Goal: Complete application form

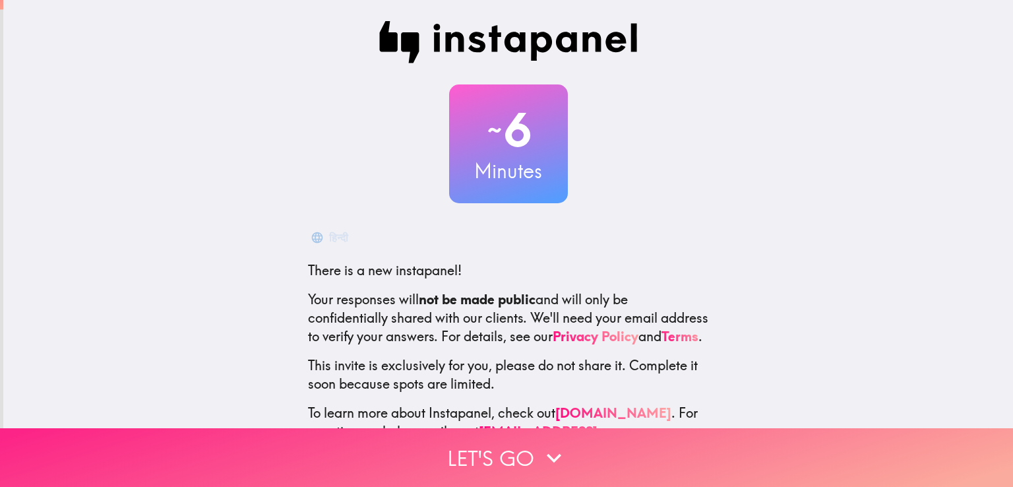
click at [540, 443] on icon "button" at bounding box center [554, 457] width 29 height 29
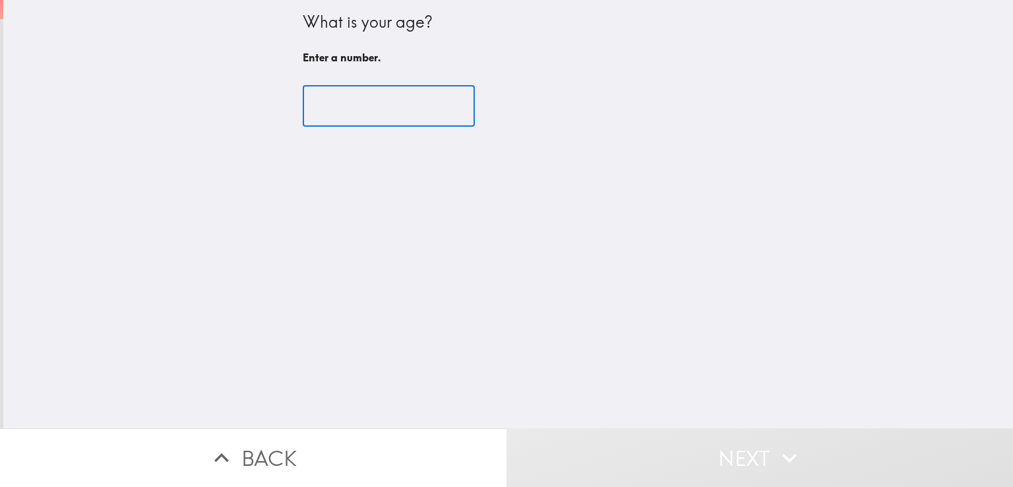
click at [383, 93] on input "number" at bounding box center [389, 106] width 172 height 41
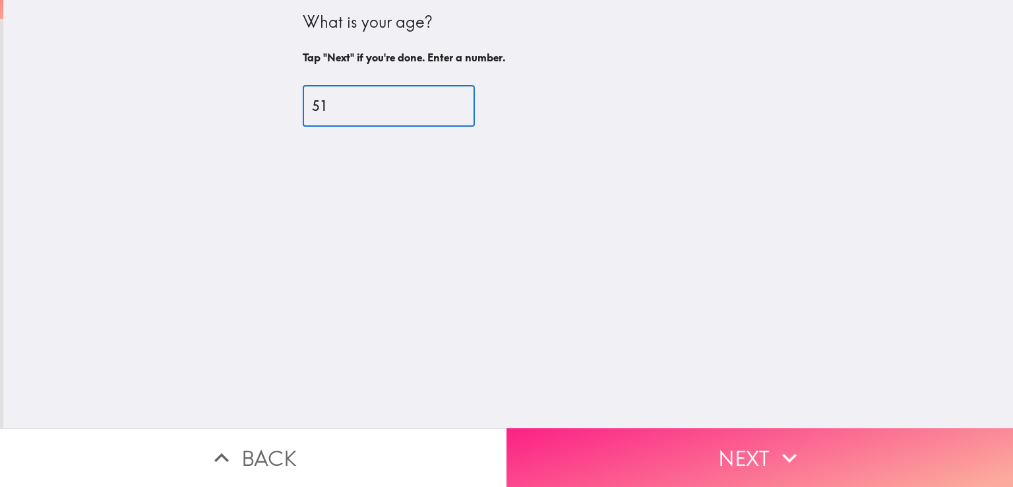
type input "51"
click at [775, 455] on icon "button" at bounding box center [789, 457] width 29 height 29
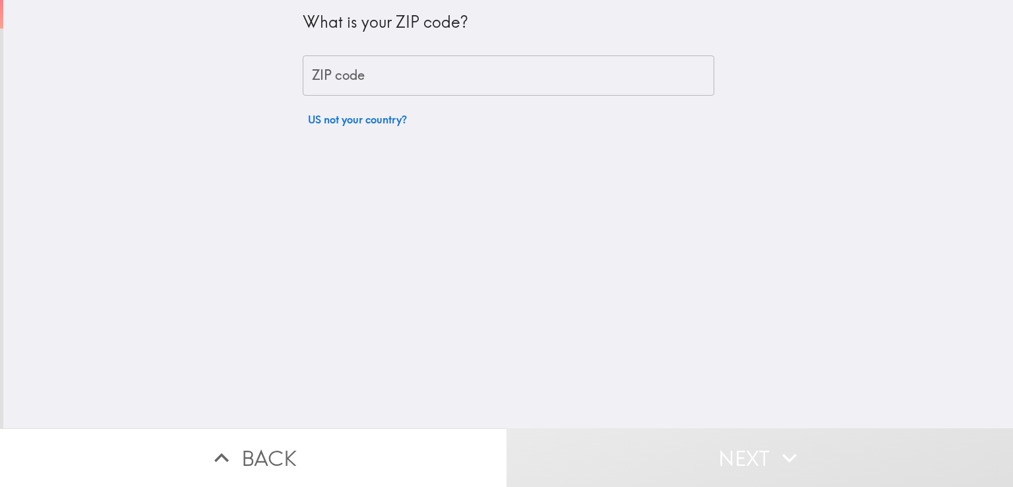
click at [427, 69] on input "ZIP code" at bounding box center [509, 75] width 412 height 41
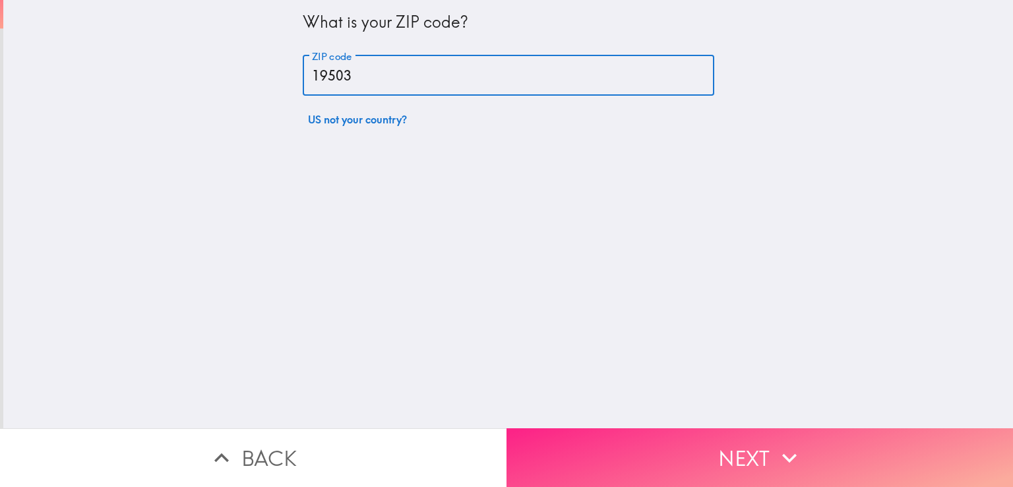
type input "19503"
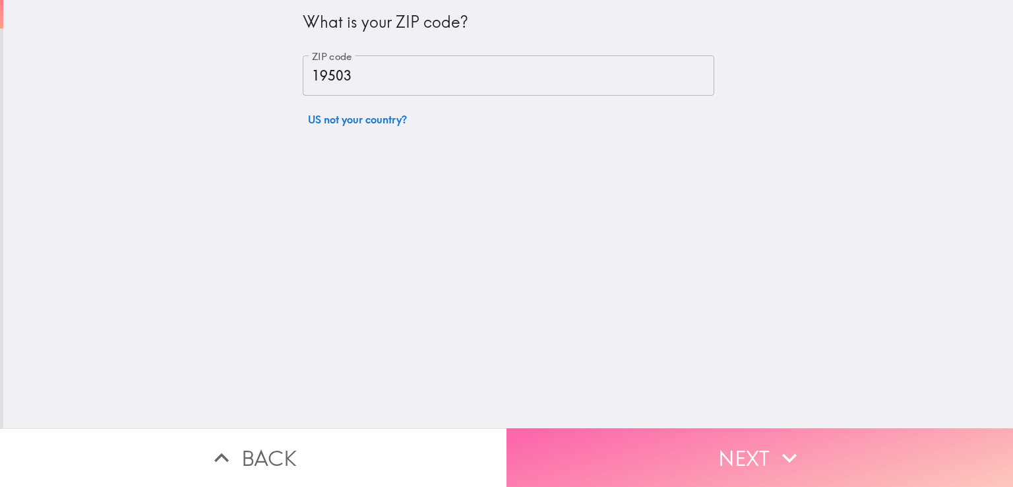
click at [652, 435] on button "Next" at bounding box center [760, 457] width 507 height 59
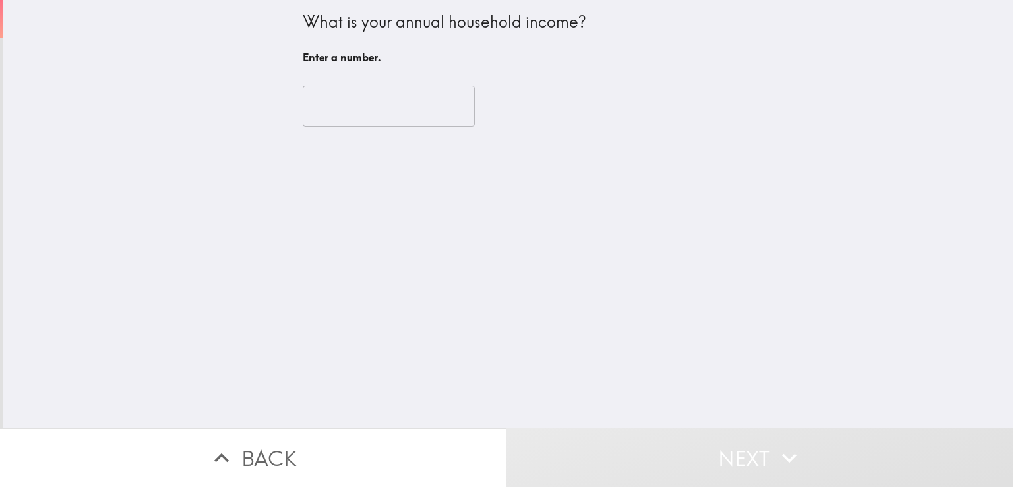
click at [354, 111] on input "number" at bounding box center [389, 106] width 172 height 41
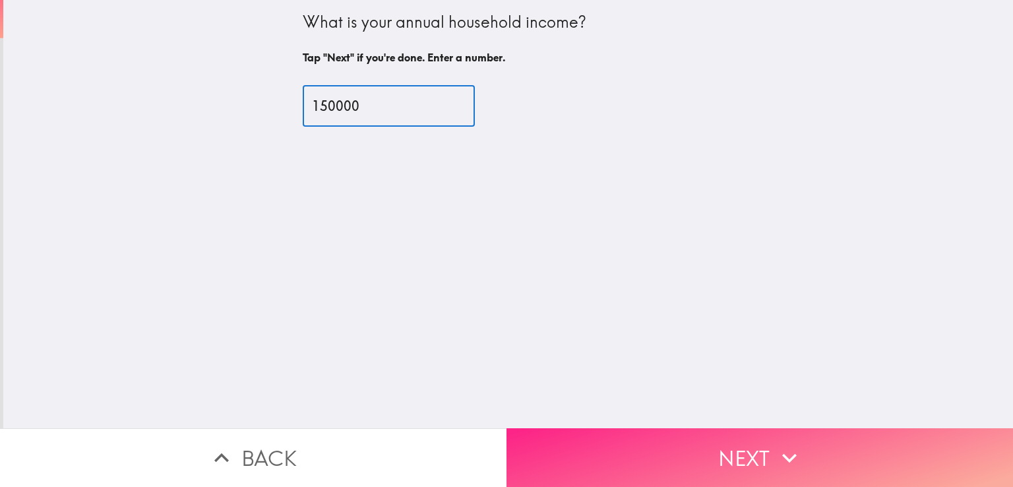
type input "150000"
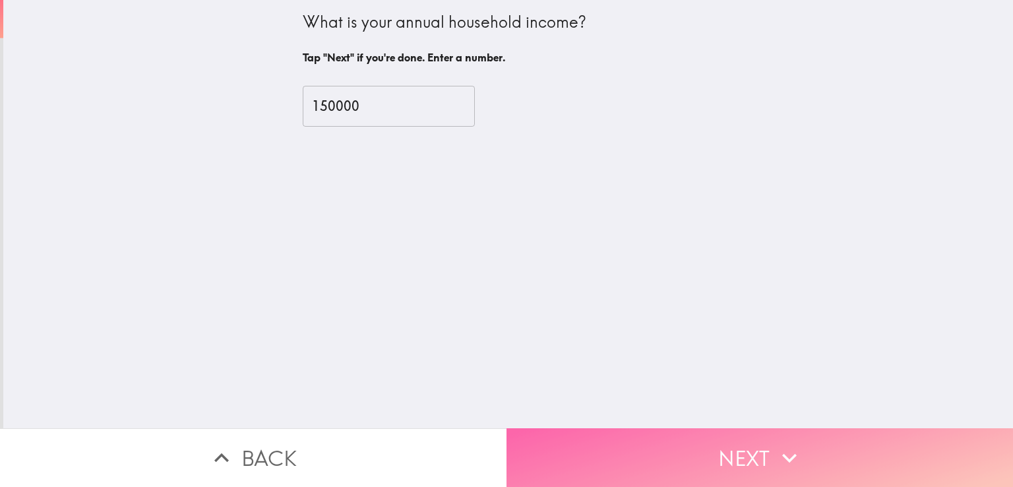
click at [718, 461] on button "Next" at bounding box center [760, 457] width 507 height 59
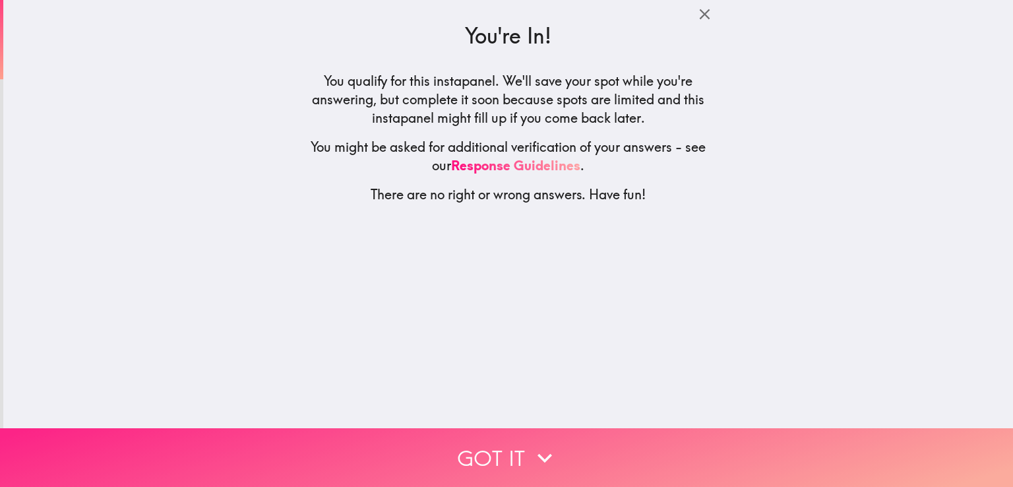
click at [586, 444] on button "Got it" at bounding box center [506, 457] width 1013 height 59
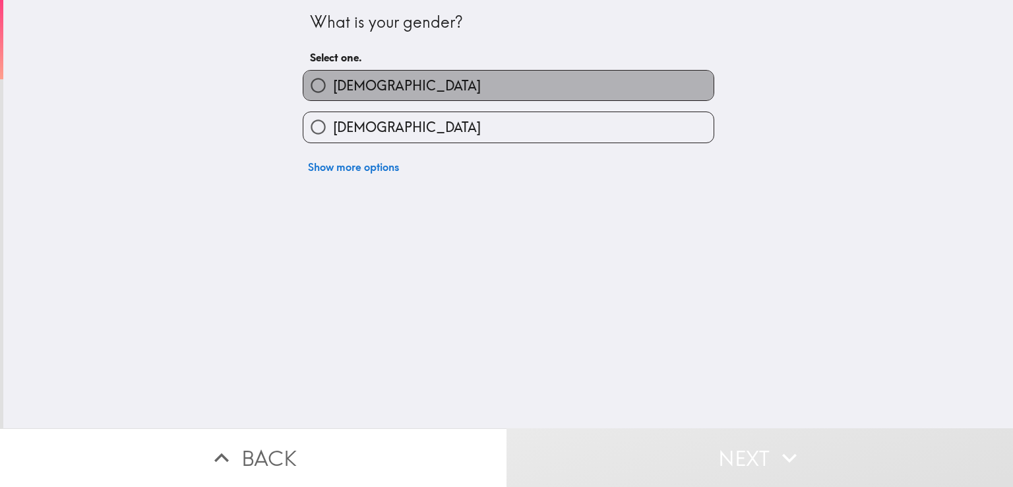
click at [404, 85] on label "[DEMOGRAPHIC_DATA]" at bounding box center [508, 86] width 410 height 30
click at [333, 85] on input "[DEMOGRAPHIC_DATA]" at bounding box center [318, 86] width 30 height 30
radio input "true"
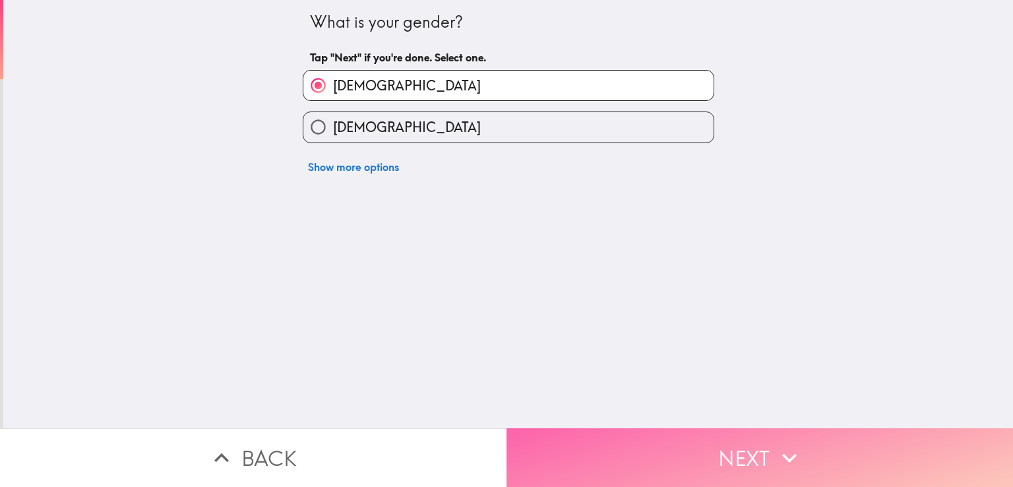
click at [591, 458] on button "Next" at bounding box center [760, 457] width 507 height 59
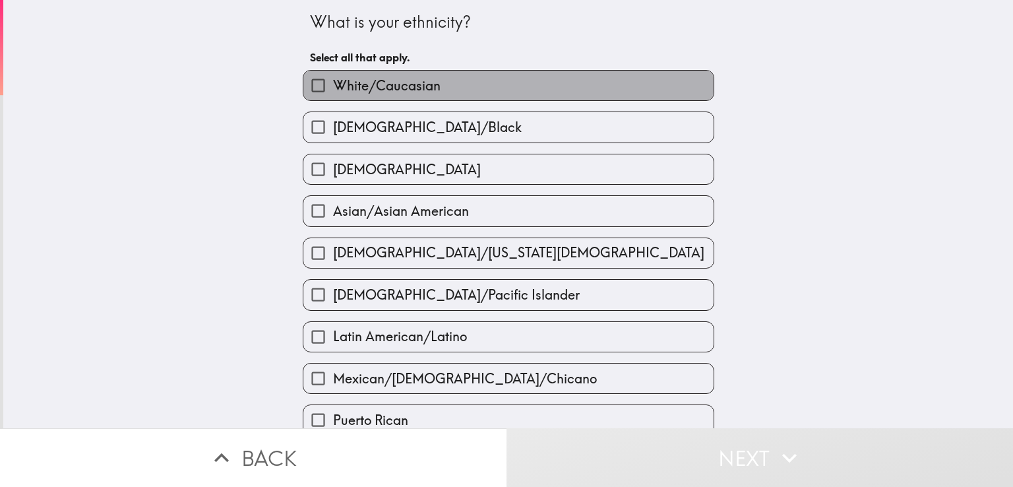
click at [403, 88] on span "White/Caucasian" at bounding box center [387, 86] width 108 height 18
click at [333, 88] on input "White/Caucasian" at bounding box center [318, 86] width 30 height 30
checkbox input "true"
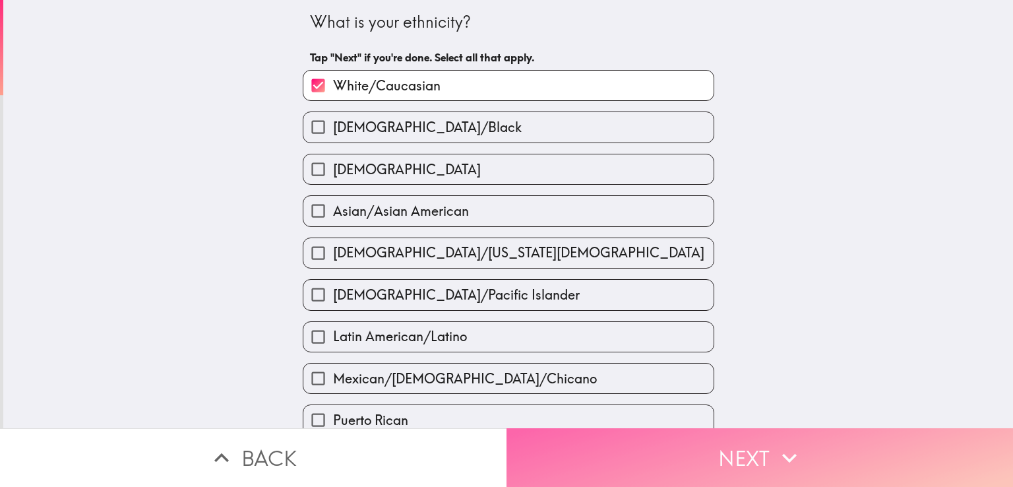
click at [639, 454] on button "Next" at bounding box center [760, 457] width 507 height 59
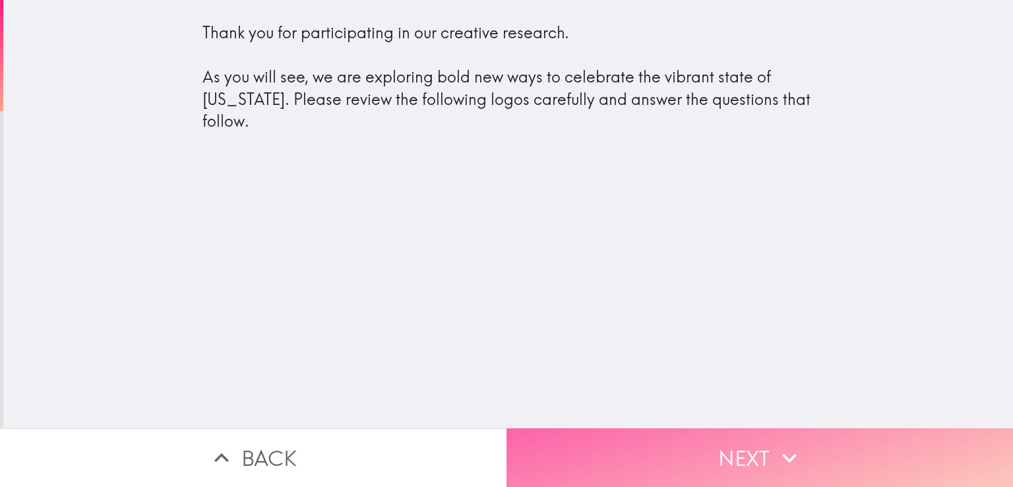
click at [652, 428] on button "Next" at bounding box center [760, 457] width 507 height 59
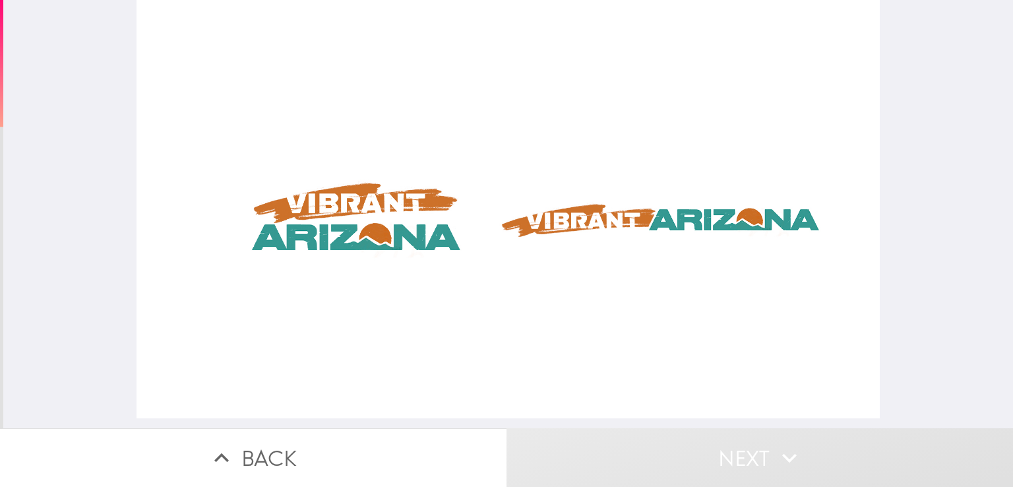
click at [408, 234] on div at bounding box center [508, 209] width 743 height 418
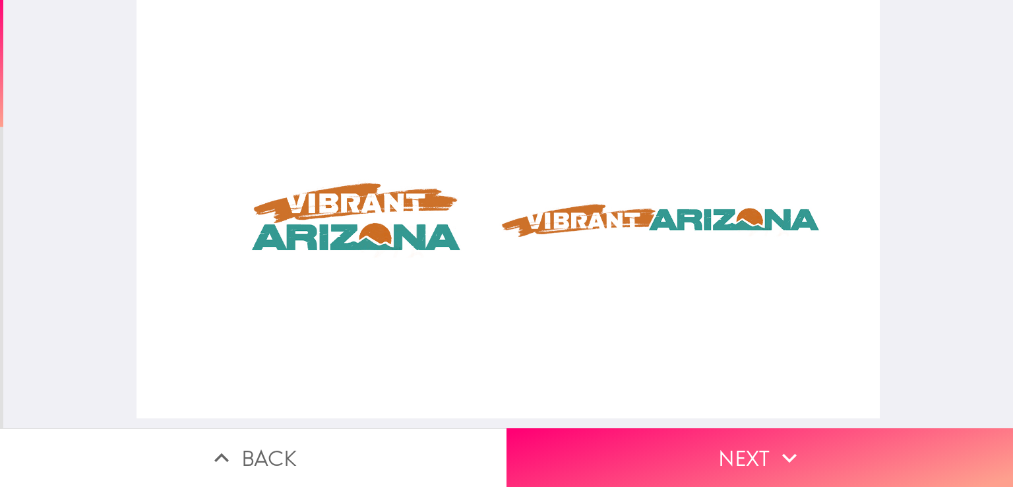
click at [348, 209] on div at bounding box center [508, 209] width 743 height 418
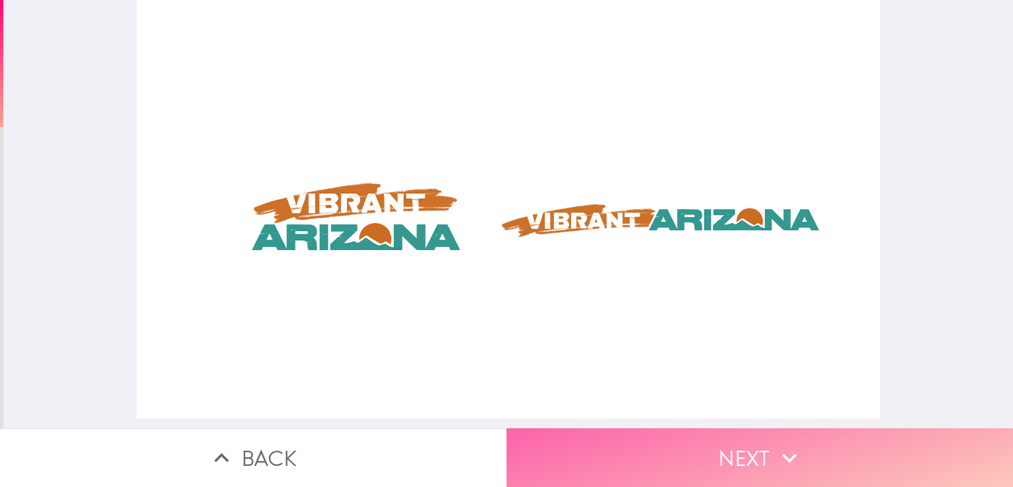
click at [681, 439] on button "Next" at bounding box center [760, 457] width 507 height 59
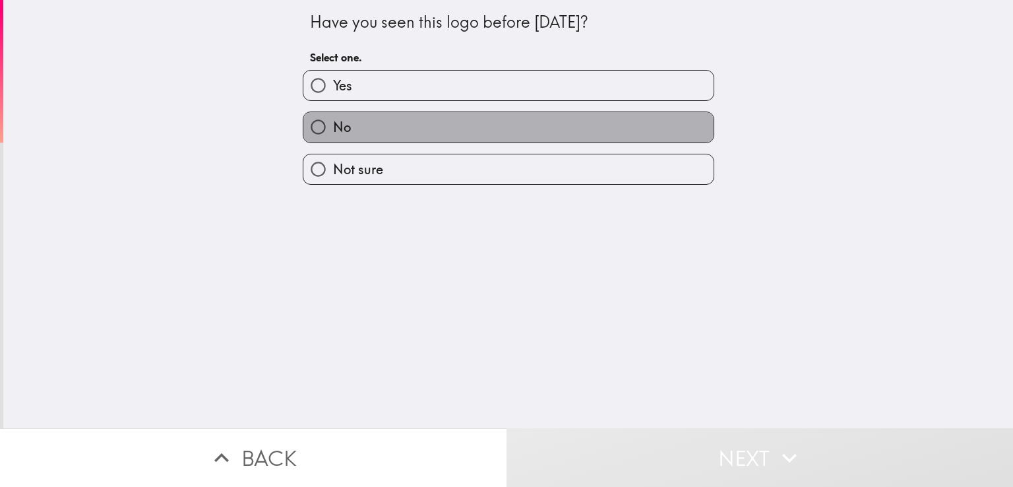
click at [427, 122] on label "No" at bounding box center [508, 127] width 410 height 30
click at [333, 122] on input "No" at bounding box center [318, 127] width 30 height 30
radio input "true"
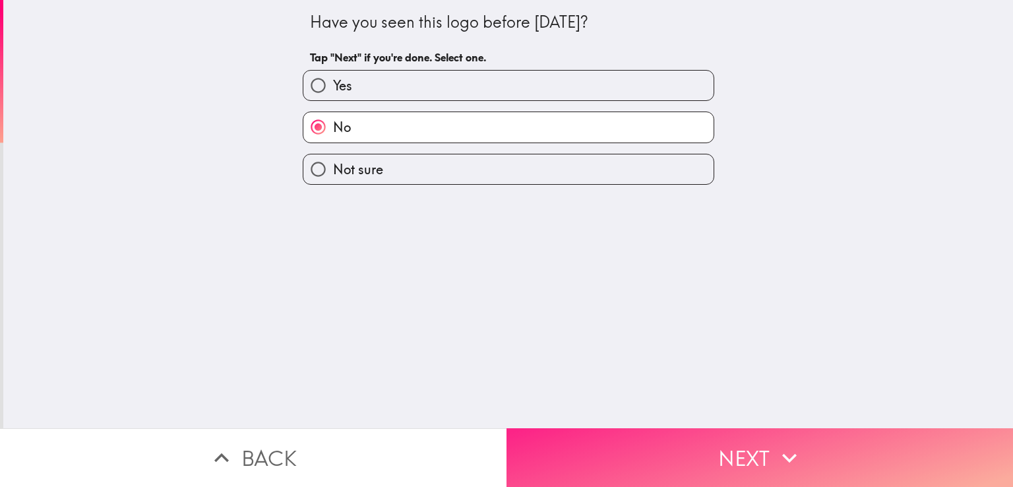
click at [657, 428] on button "Next" at bounding box center [760, 457] width 507 height 59
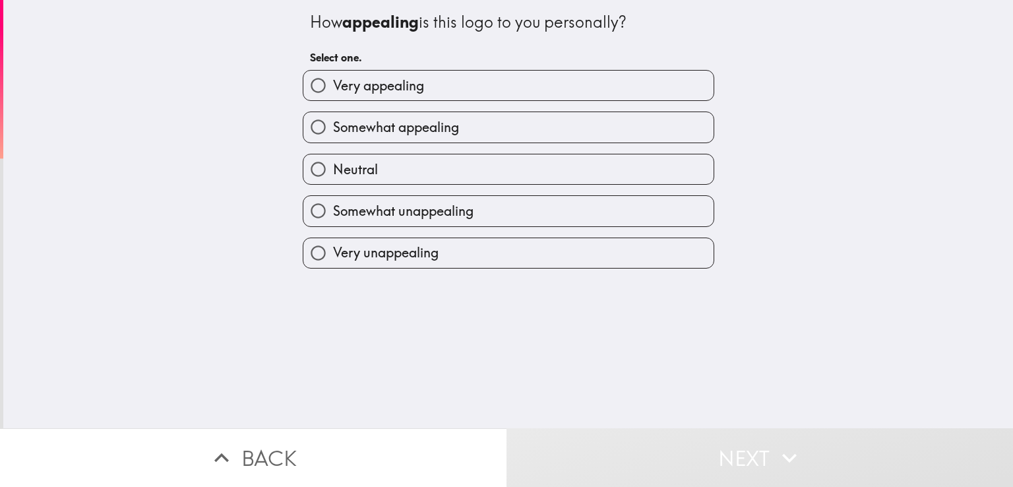
click at [409, 123] on span "Somewhat appealing" at bounding box center [396, 127] width 126 height 18
click at [333, 123] on input "Somewhat appealing" at bounding box center [318, 127] width 30 height 30
radio input "true"
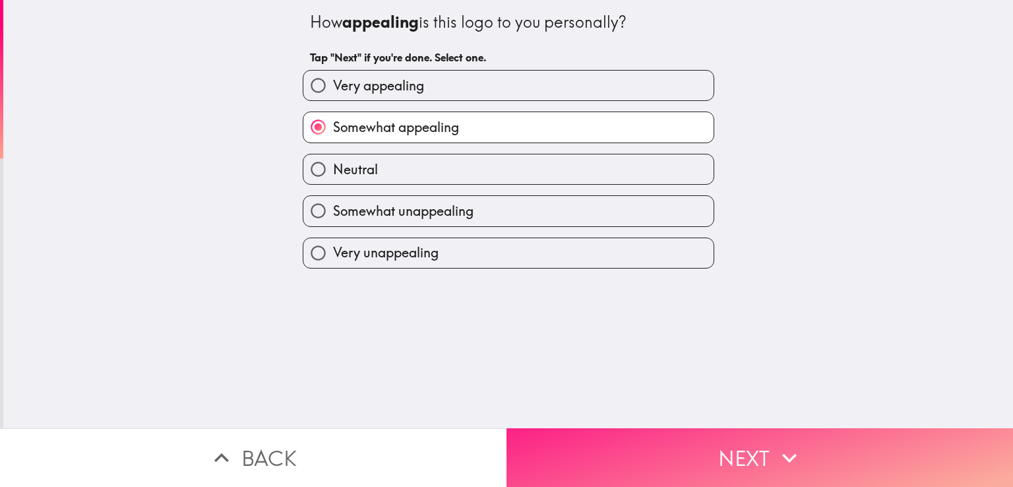
click at [637, 432] on button "Next" at bounding box center [760, 457] width 507 height 59
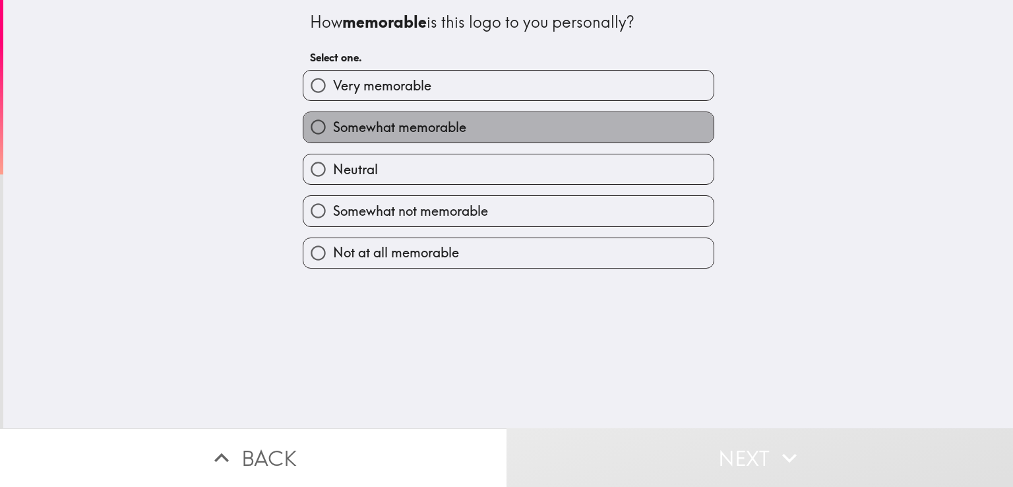
click at [396, 118] on span "Somewhat memorable" at bounding box center [399, 127] width 133 height 18
click at [333, 118] on input "Somewhat memorable" at bounding box center [318, 127] width 30 height 30
radio input "true"
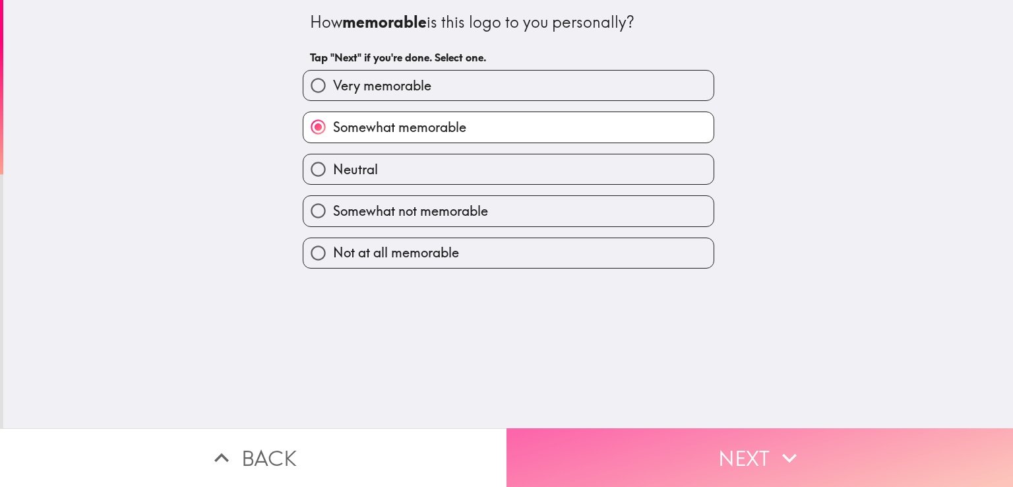
click at [704, 453] on button "Next" at bounding box center [760, 457] width 507 height 59
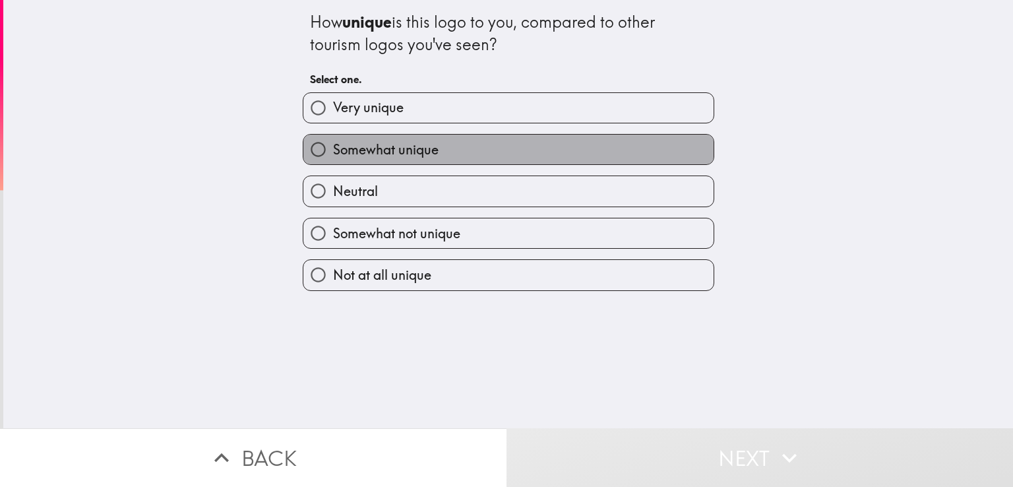
click at [405, 149] on span "Somewhat unique" at bounding box center [386, 150] width 106 height 18
click at [333, 149] on input "Somewhat unique" at bounding box center [318, 150] width 30 height 30
radio input "true"
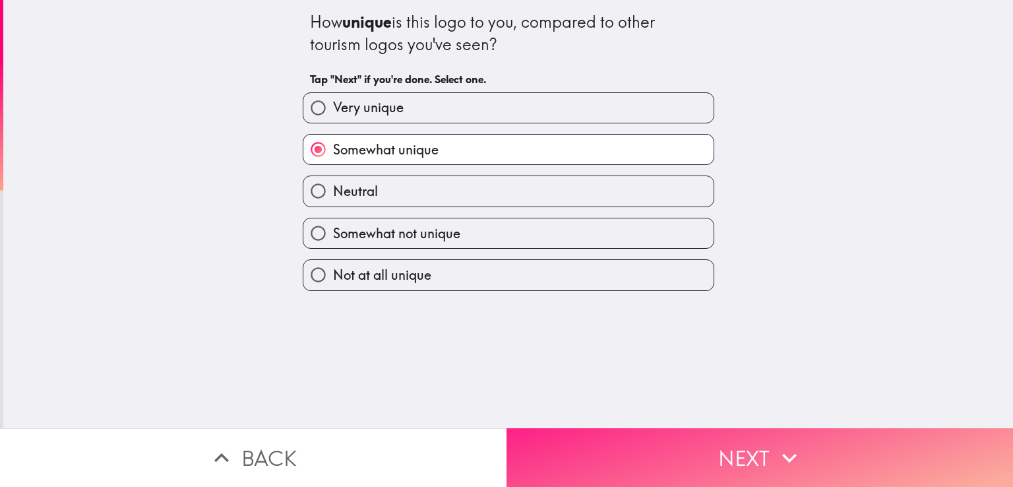
click at [675, 443] on button "Next" at bounding box center [760, 457] width 507 height 59
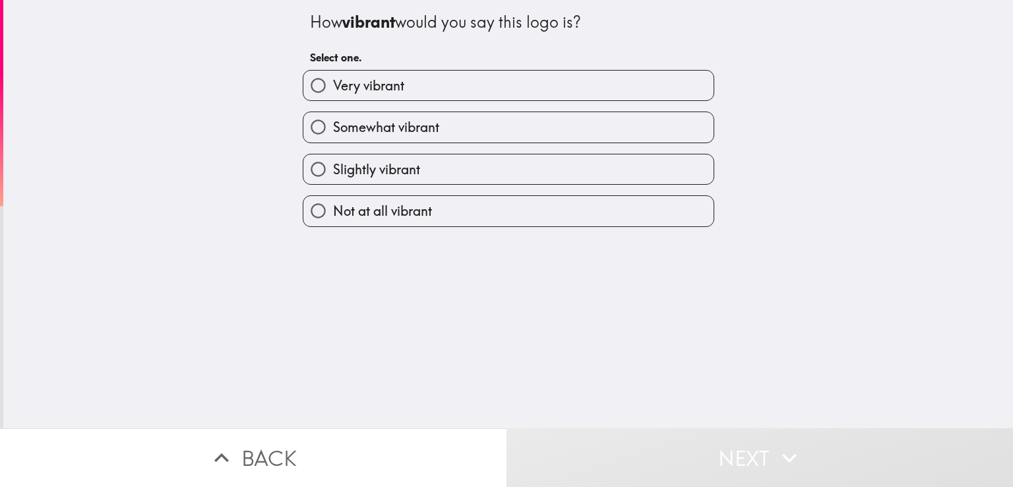
click at [356, 119] on span "Somewhat vibrant" at bounding box center [386, 127] width 106 height 18
click at [333, 119] on input "Somewhat vibrant" at bounding box center [318, 127] width 30 height 30
radio input "true"
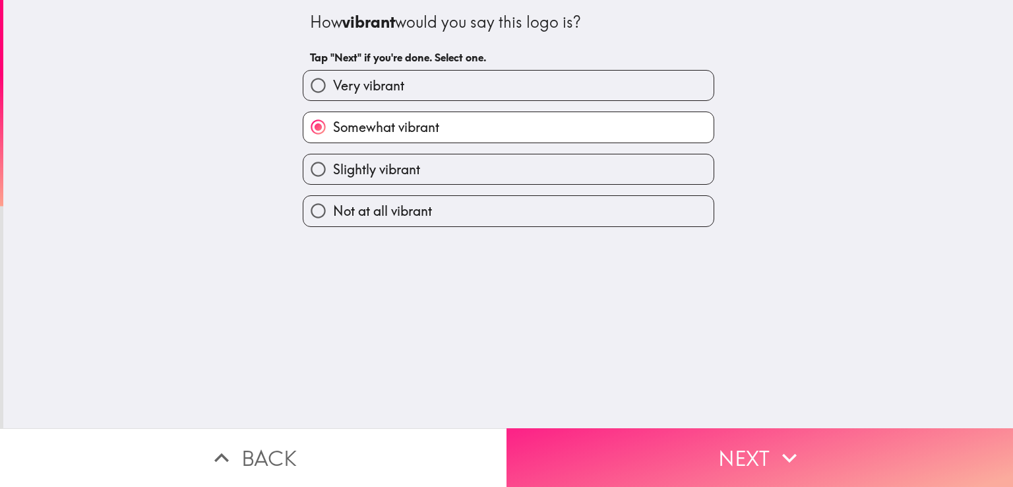
click at [722, 443] on button "Next" at bounding box center [760, 457] width 507 height 59
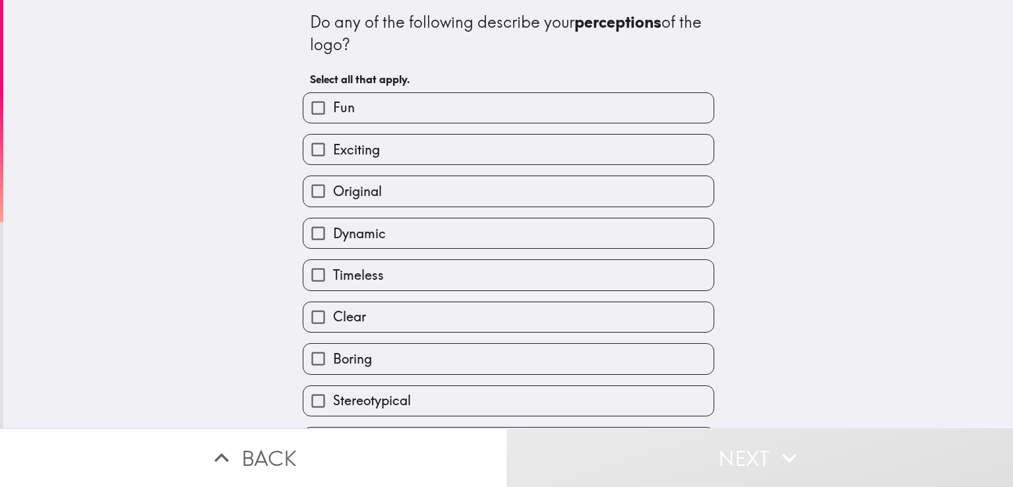
click at [342, 155] on span "Exciting" at bounding box center [356, 150] width 47 height 18
click at [333, 155] on input "Exciting" at bounding box center [318, 150] width 30 height 30
checkbox input "true"
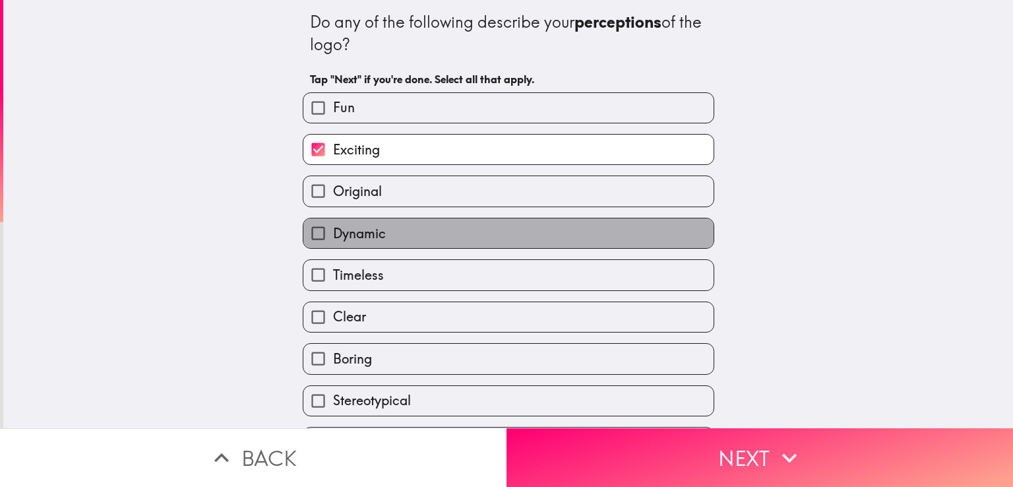
click at [338, 232] on span "Dynamic" at bounding box center [359, 233] width 53 height 18
click at [333, 232] on input "Dynamic" at bounding box center [318, 233] width 30 height 30
checkbox input "true"
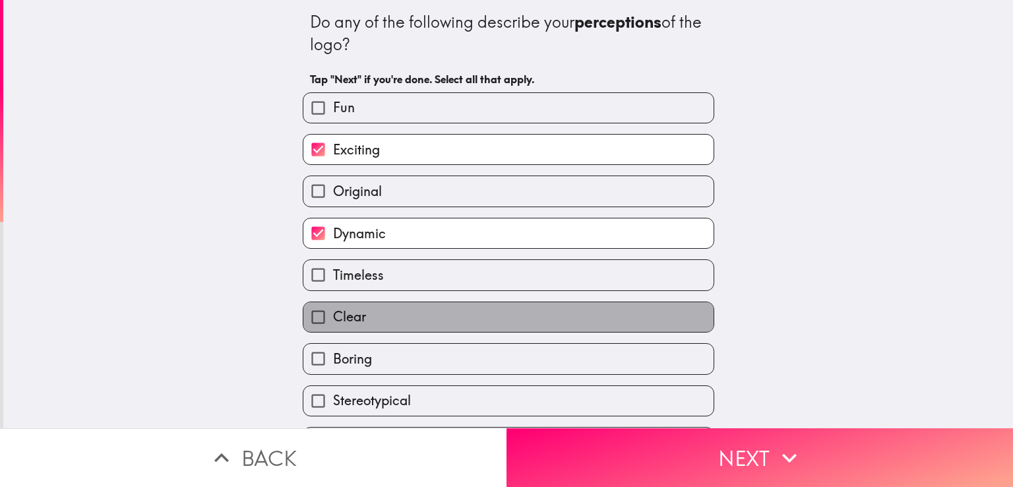
click at [369, 312] on label "Clear" at bounding box center [508, 317] width 410 height 30
click at [333, 312] on input "Clear" at bounding box center [318, 317] width 30 height 30
checkbox input "true"
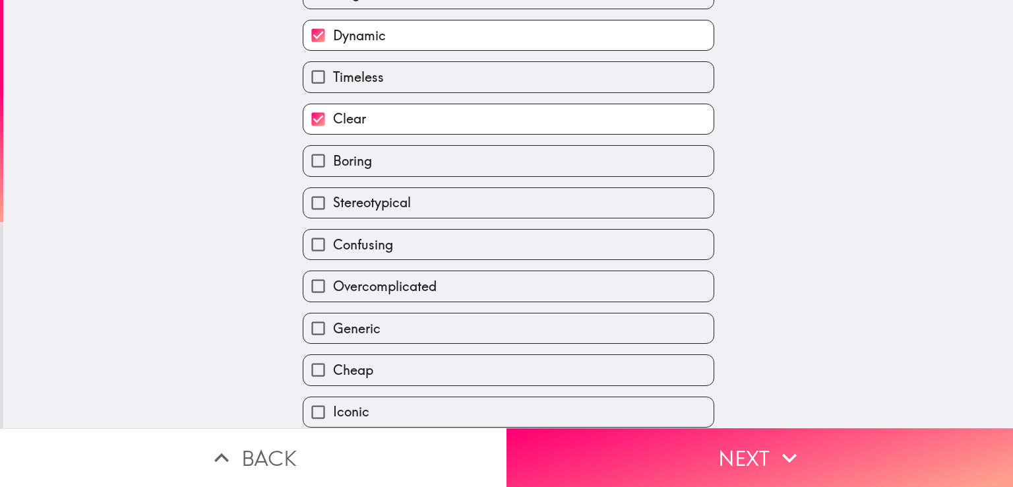
scroll to position [245, 0]
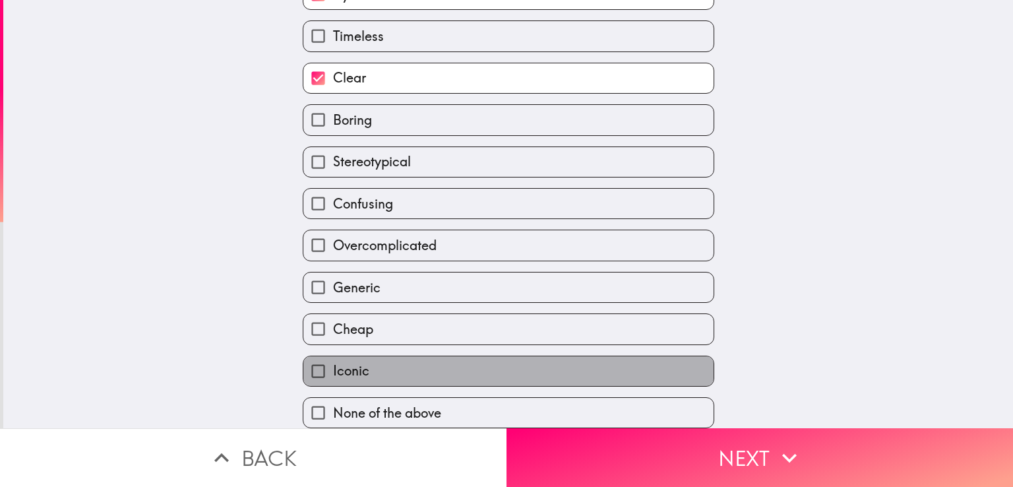
click at [396, 356] on label "Iconic" at bounding box center [508, 371] width 410 height 30
click at [333, 356] on input "Iconic" at bounding box center [318, 371] width 30 height 30
checkbox input "true"
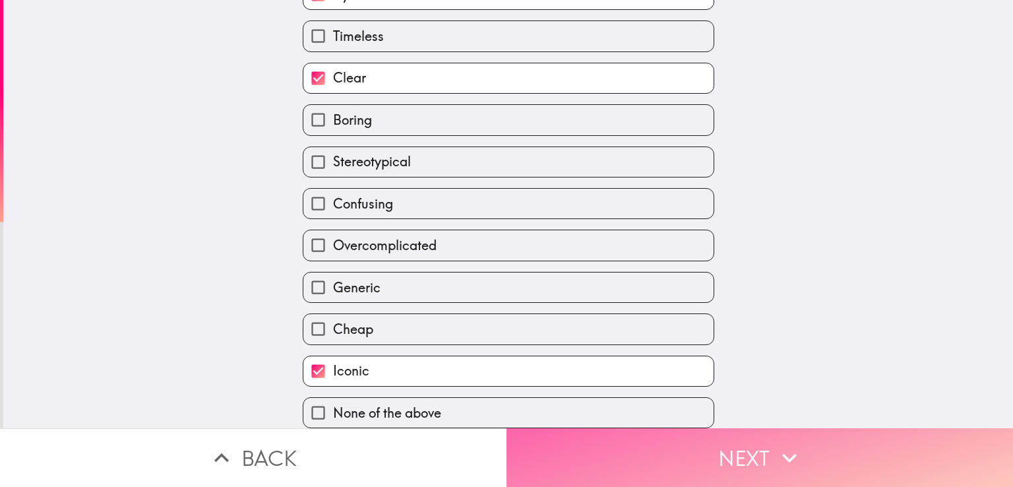
click at [600, 437] on button "Next" at bounding box center [760, 457] width 507 height 59
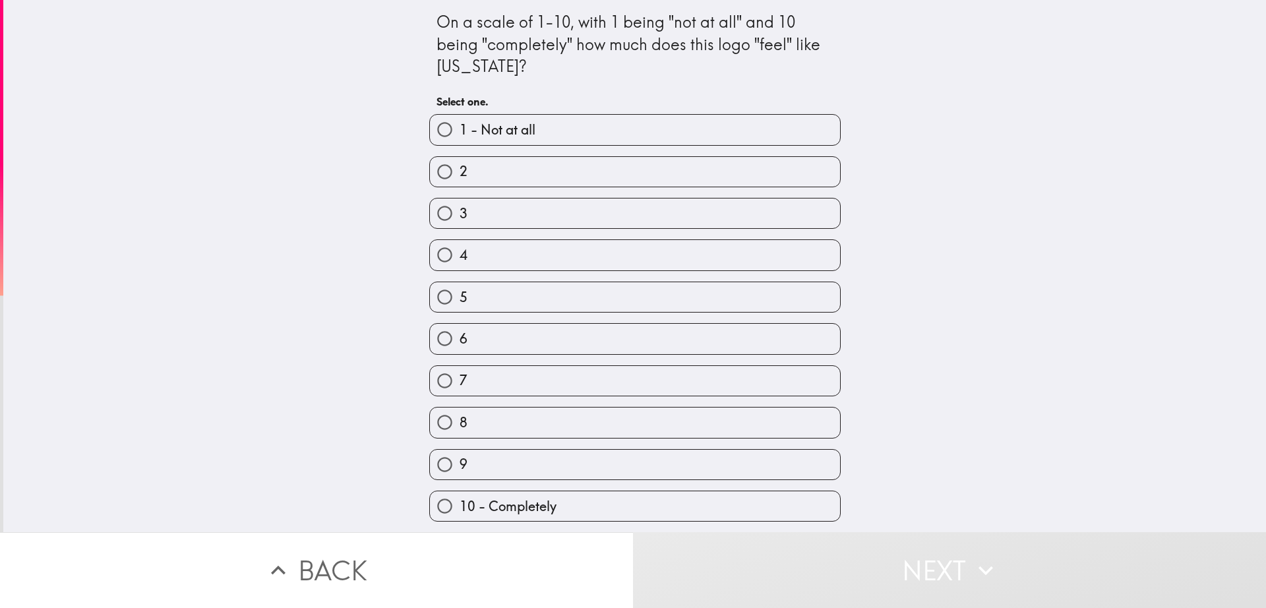
scroll to position [2, 0]
click at [511, 451] on label "9" at bounding box center [635, 465] width 410 height 30
click at [460, 451] on input "9" at bounding box center [445, 465] width 30 height 30
radio input "true"
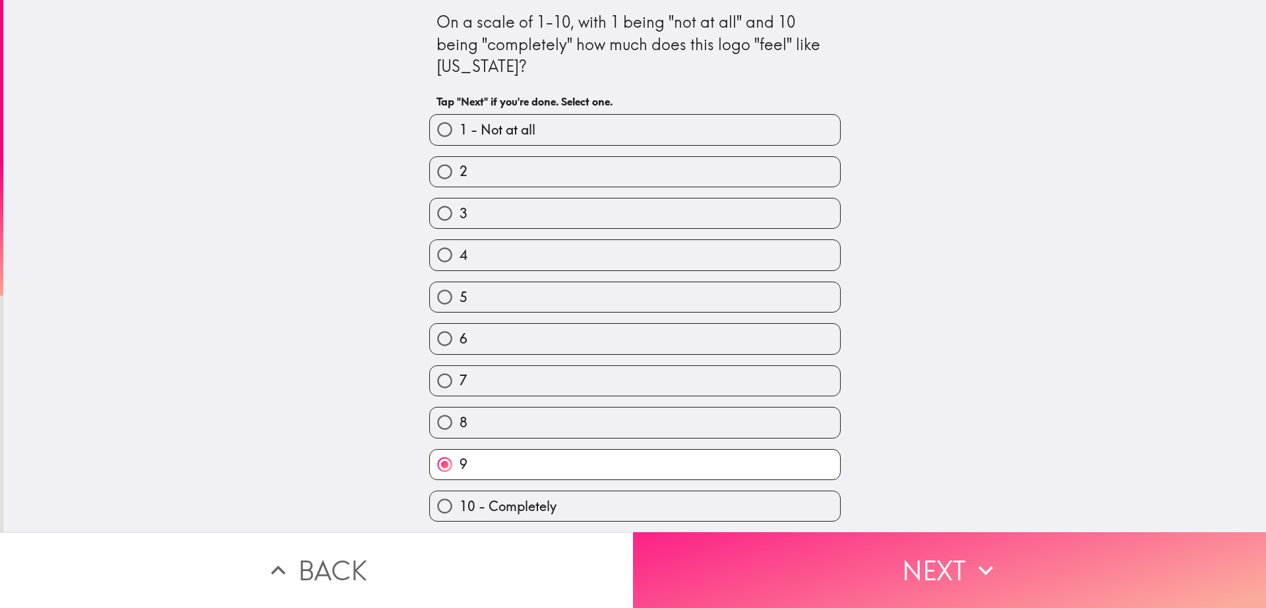
click at [780, 486] on button "Next" at bounding box center [949, 570] width 633 height 76
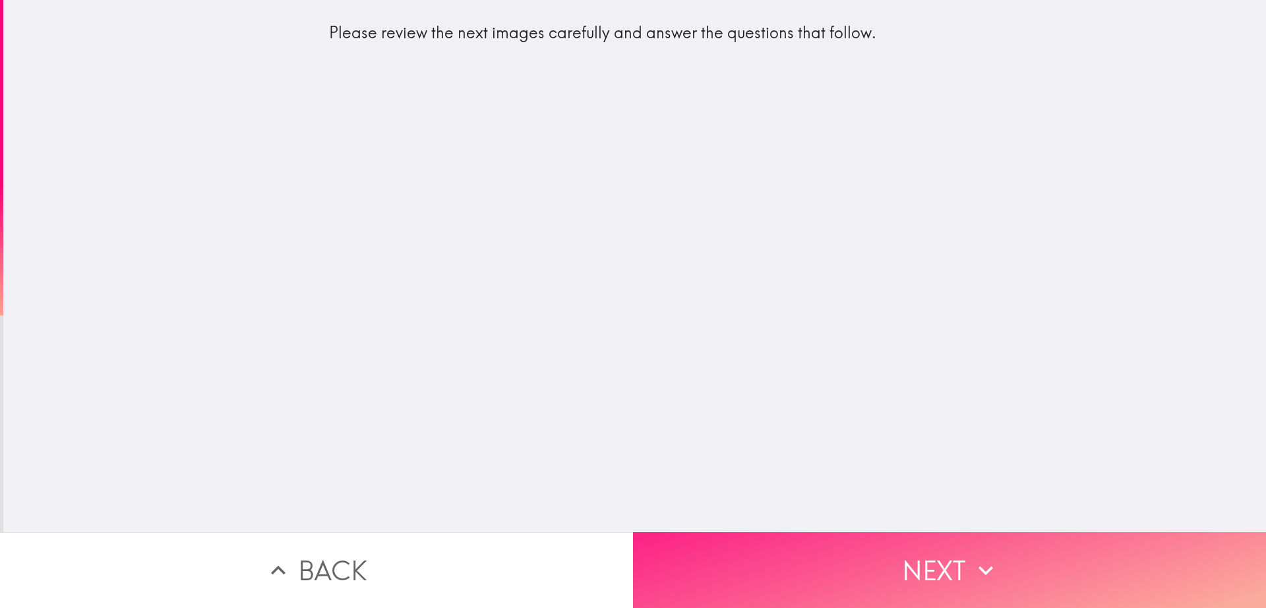
click at [824, 486] on button "Next" at bounding box center [949, 570] width 633 height 76
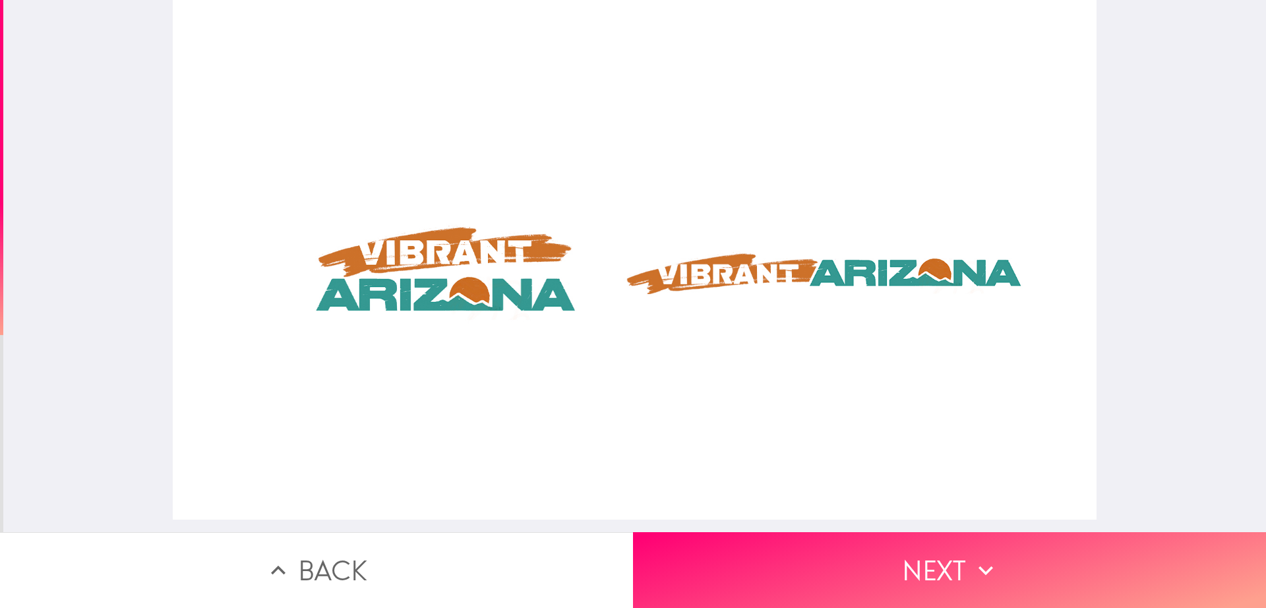
click at [487, 263] on div at bounding box center [635, 260] width 924 height 520
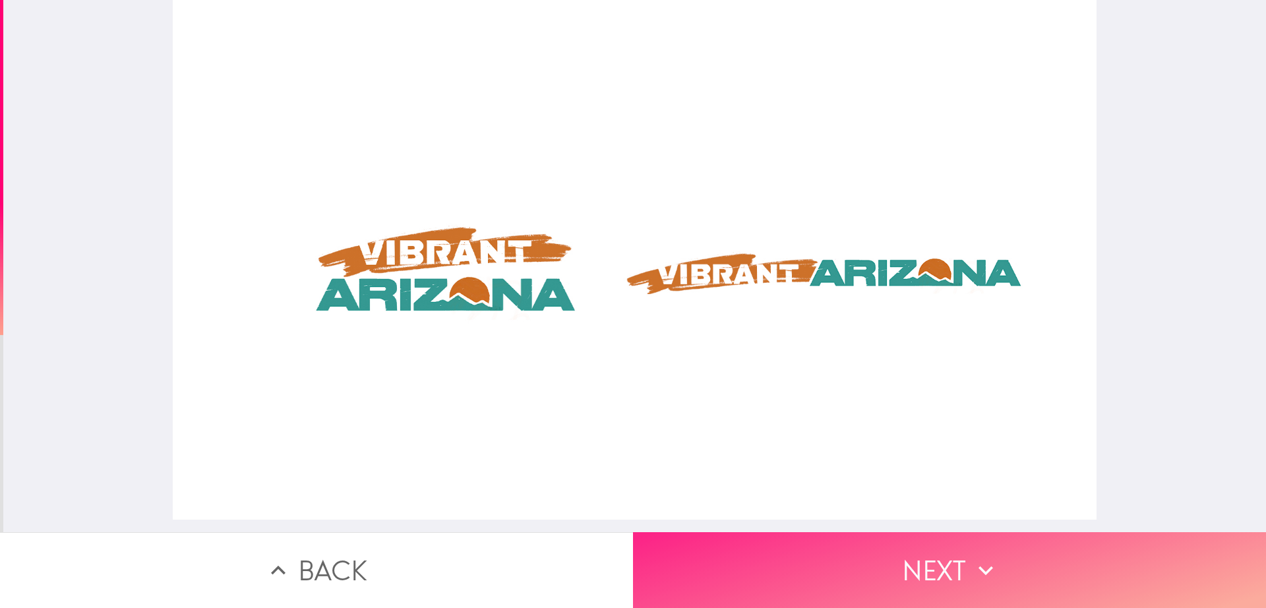
click at [807, 486] on button "Next" at bounding box center [949, 570] width 633 height 76
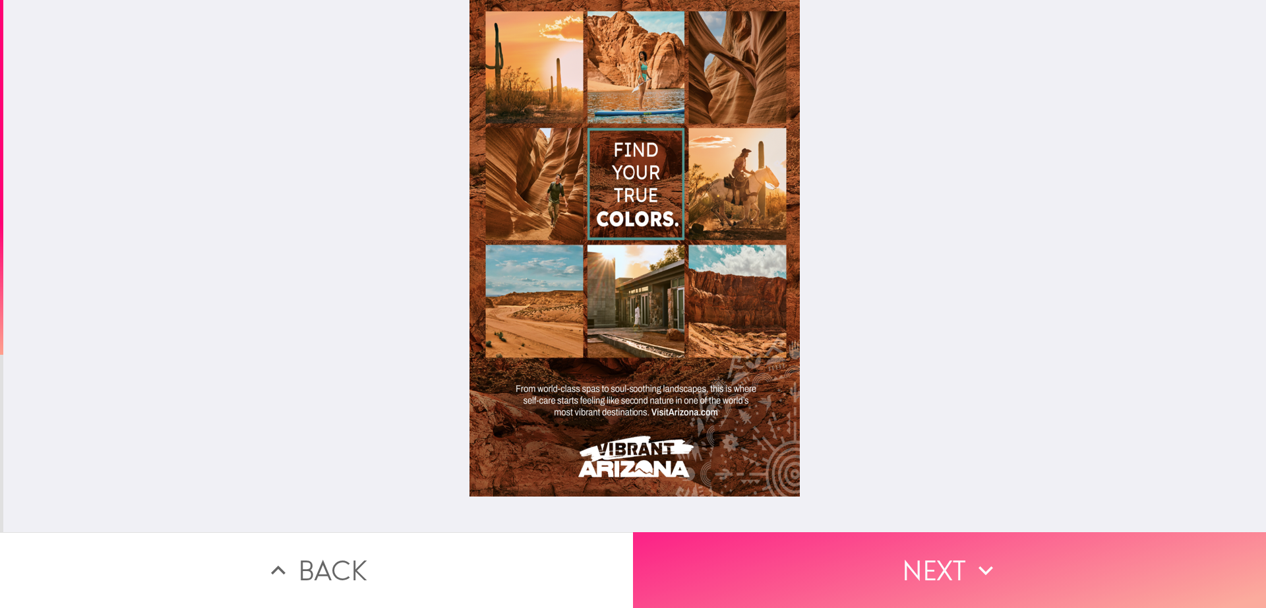
click at [906, 486] on button "Next" at bounding box center [949, 570] width 633 height 76
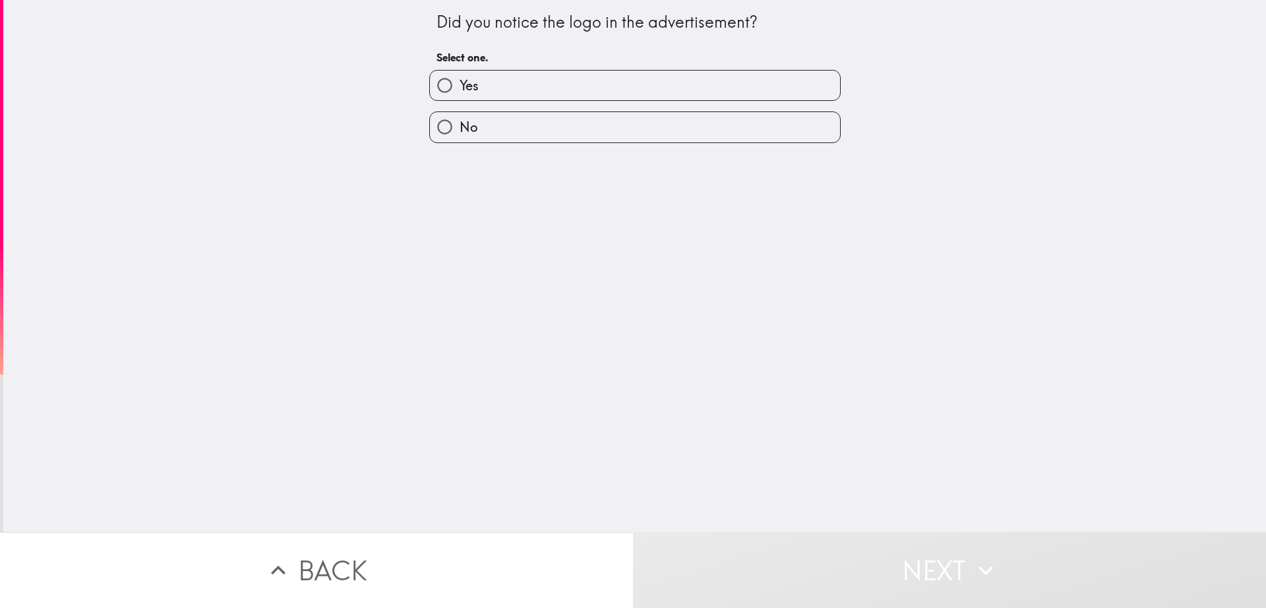
click at [511, 84] on label "Yes" at bounding box center [635, 86] width 410 height 30
click at [460, 84] on input "Yes" at bounding box center [445, 86] width 30 height 30
radio input "true"
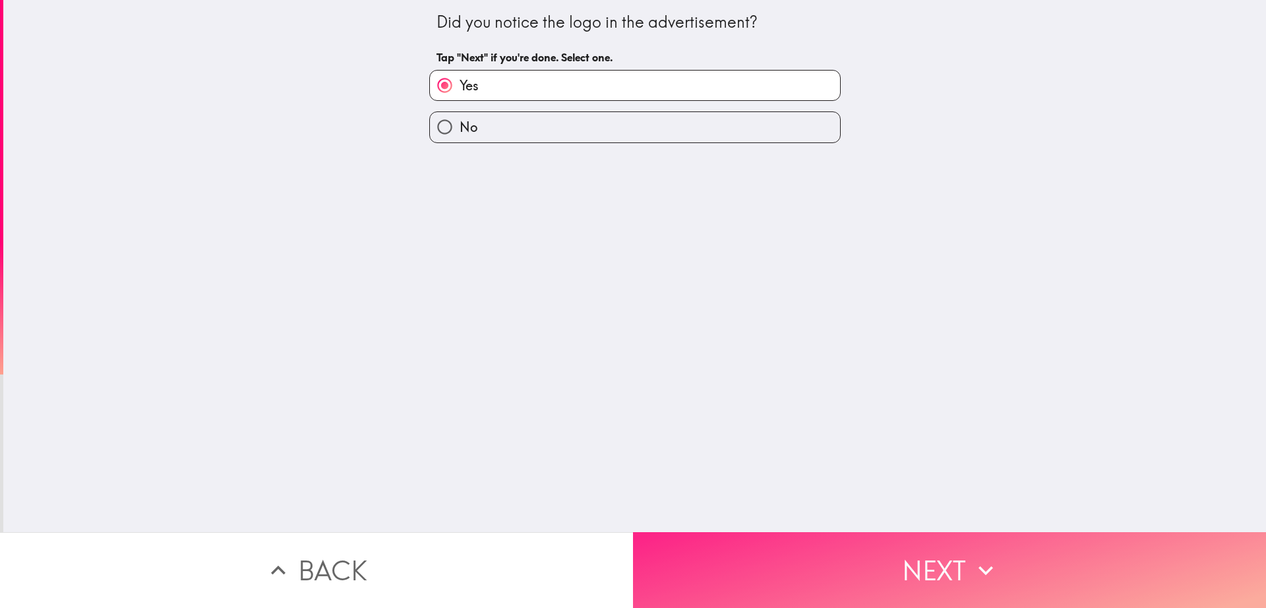
click at [814, 486] on button "Next" at bounding box center [949, 570] width 633 height 76
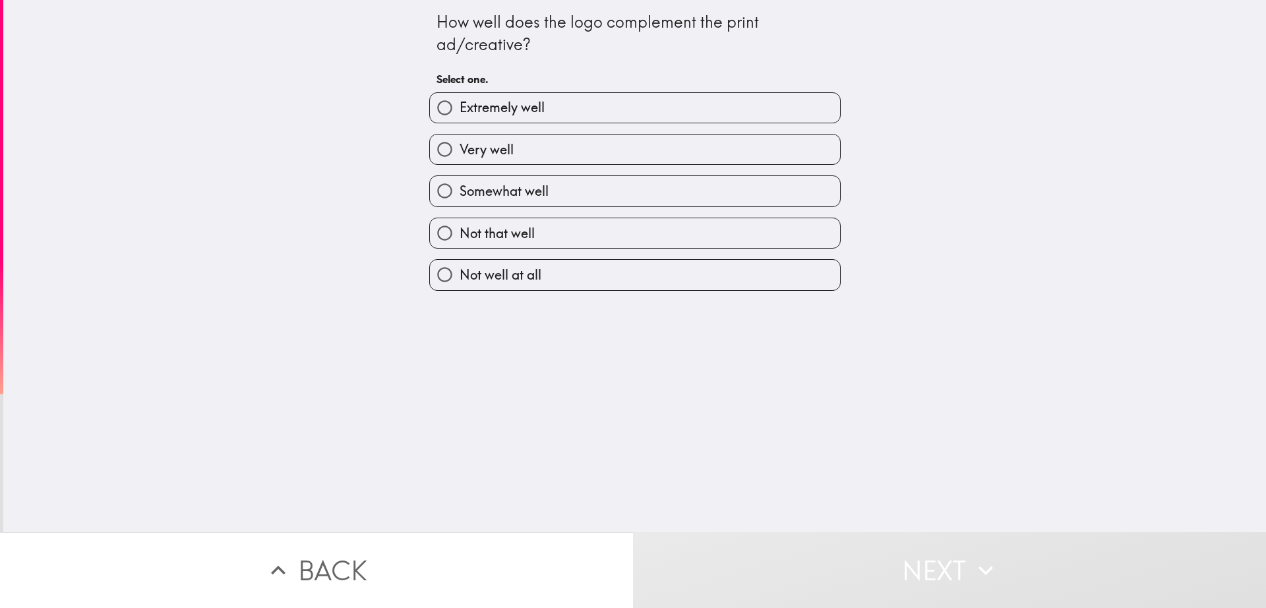
click at [505, 108] on span "Extremely well" at bounding box center [502, 107] width 85 height 18
click at [460, 108] on input "Extremely well" at bounding box center [445, 108] width 30 height 30
radio input "true"
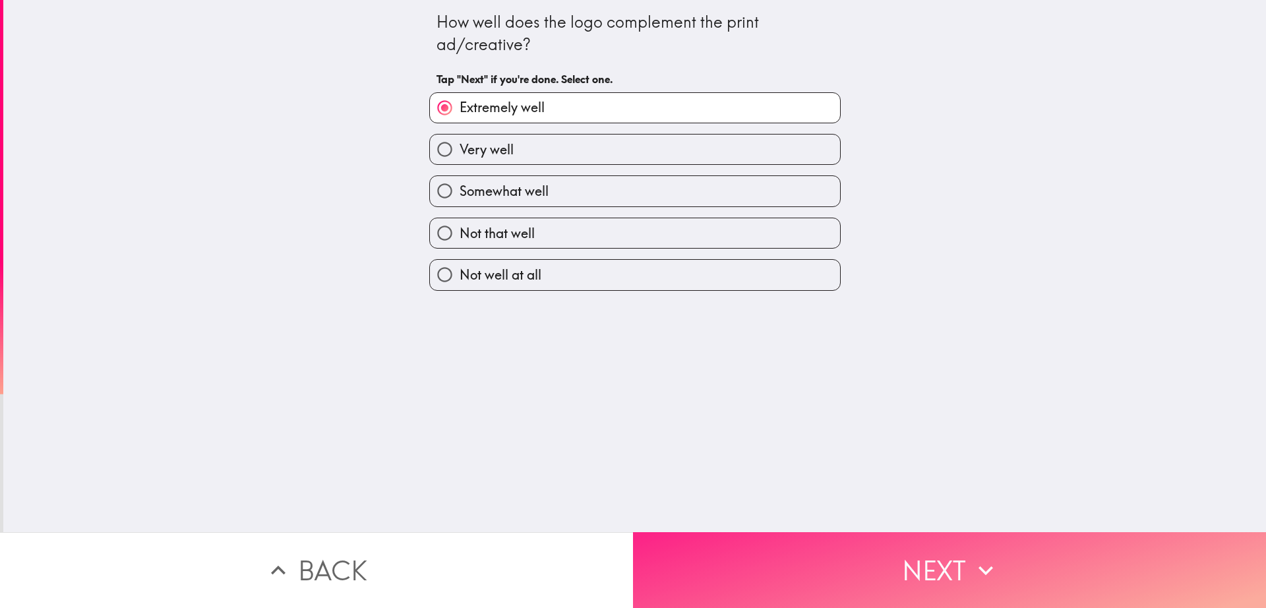
click at [771, 486] on button "Next" at bounding box center [949, 570] width 633 height 76
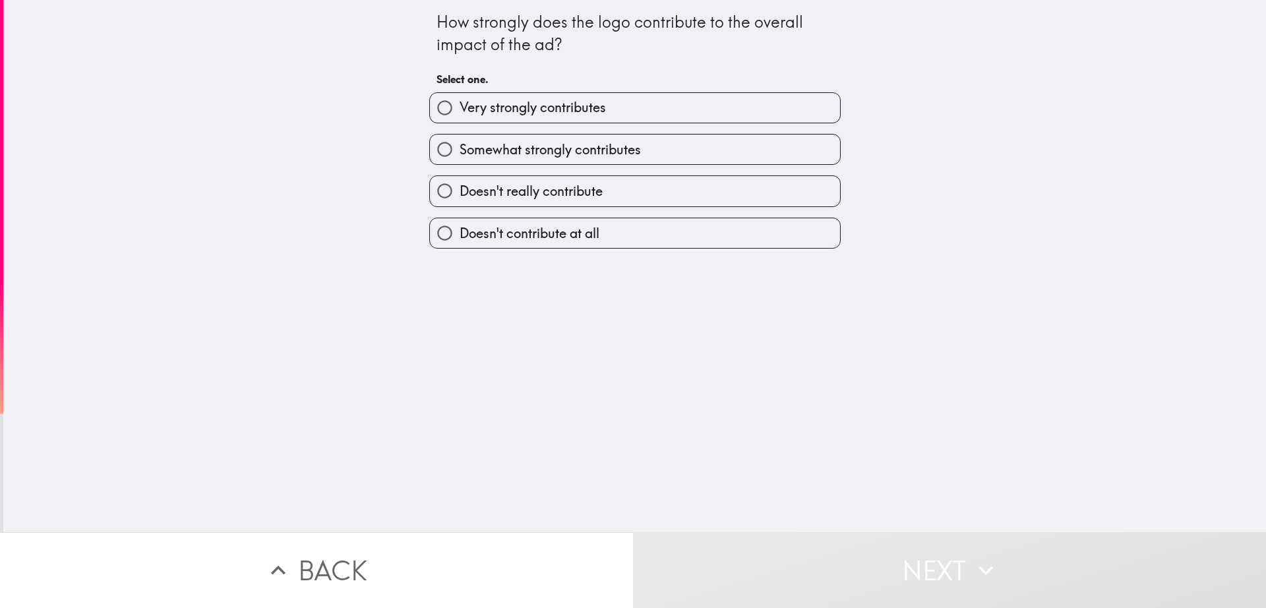
click at [563, 148] on span "Somewhat strongly contributes" at bounding box center [550, 150] width 181 height 18
click at [460, 148] on input "Somewhat strongly contributes" at bounding box center [445, 150] width 30 height 30
radio input "true"
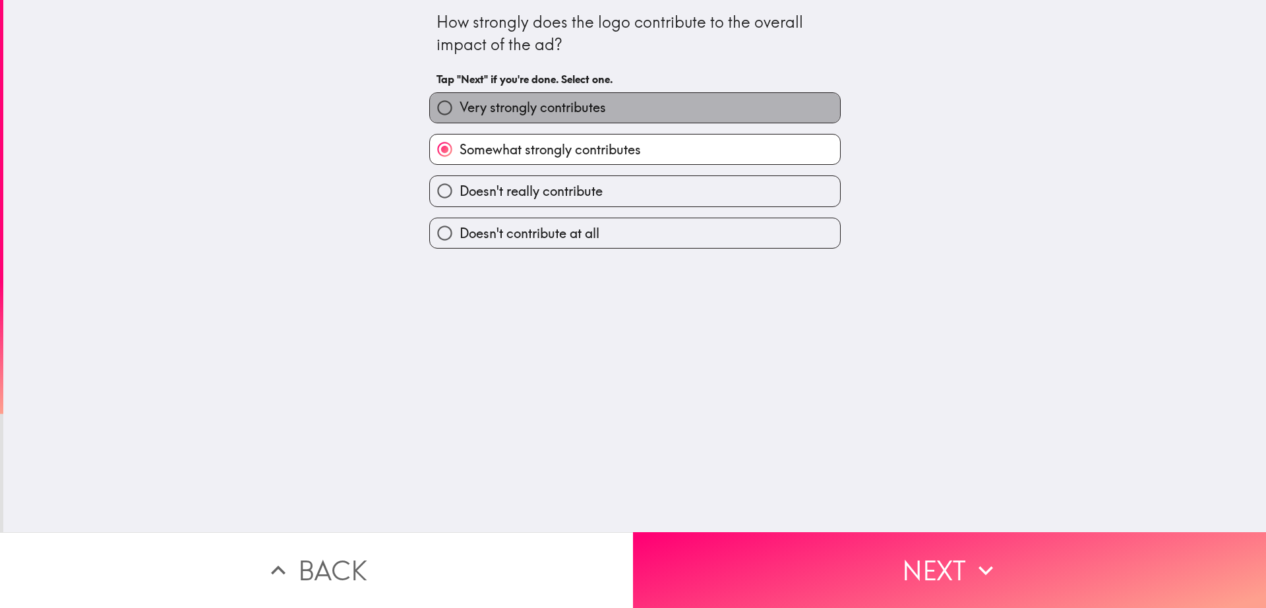
click at [660, 118] on label "Very strongly contributes" at bounding box center [635, 108] width 410 height 30
click at [460, 118] on input "Very strongly contributes" at bounding box center [445, 108] width 30 height 30
radio input "true"
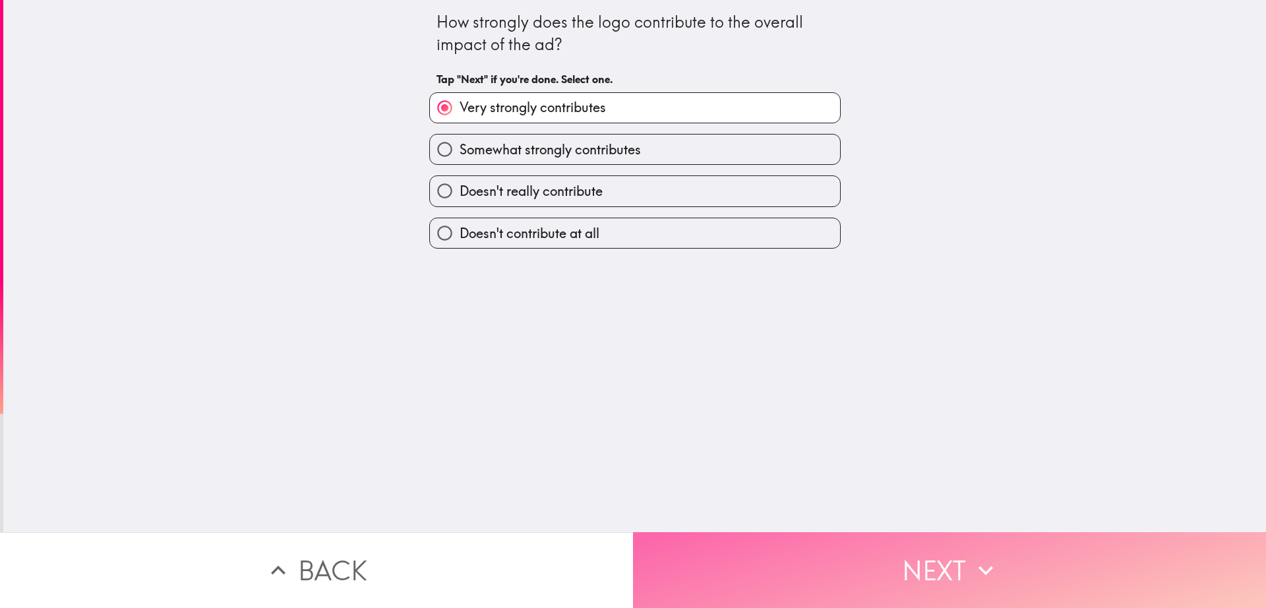
click at [850, 486] on button "Next" at bounding box center [949, 570] width 633 height 76
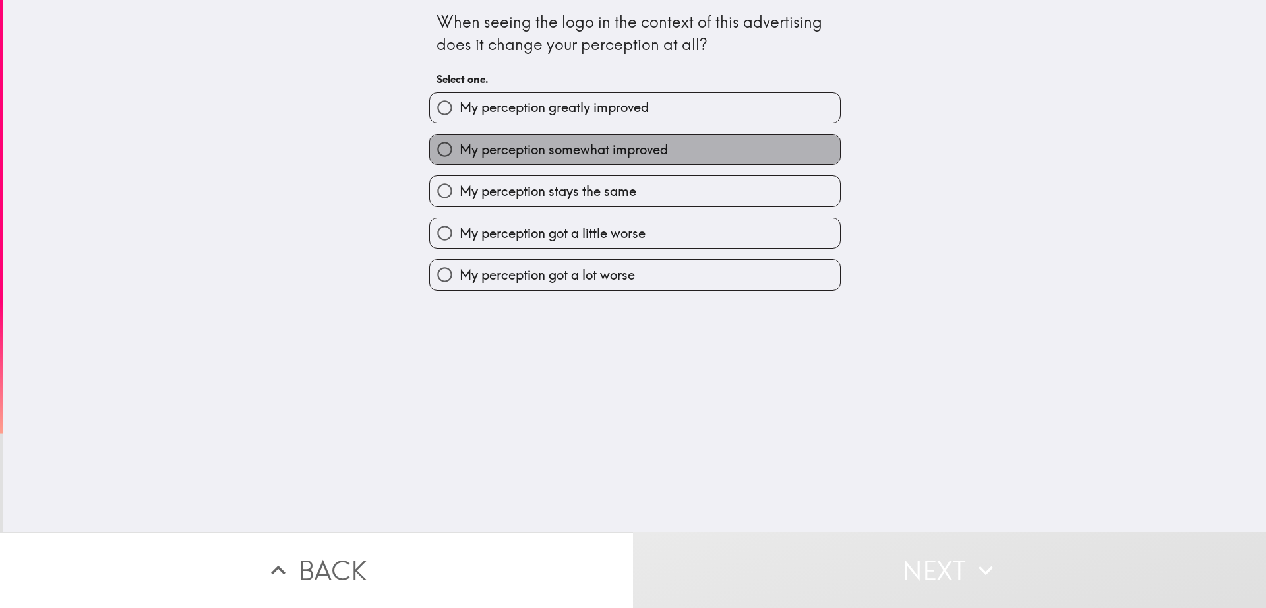
click at [646, 148] on span "My perception somewhat improved" at bounding box center [564, 150] width 208 height 18
click at [460, 148] on input "My perception somewhat improved" at bounding box center [445, 150] width 30 height 30
radio input "true"
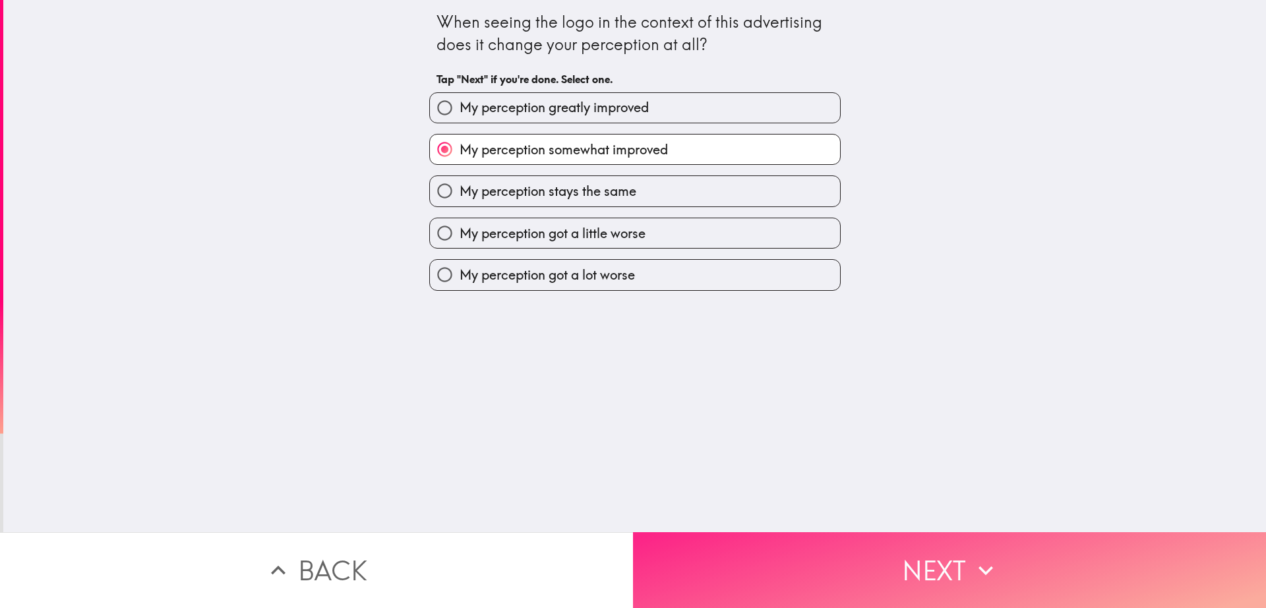
click at [885, 486] on button "Next" at bounding box center [949, 570] width 633 height 76
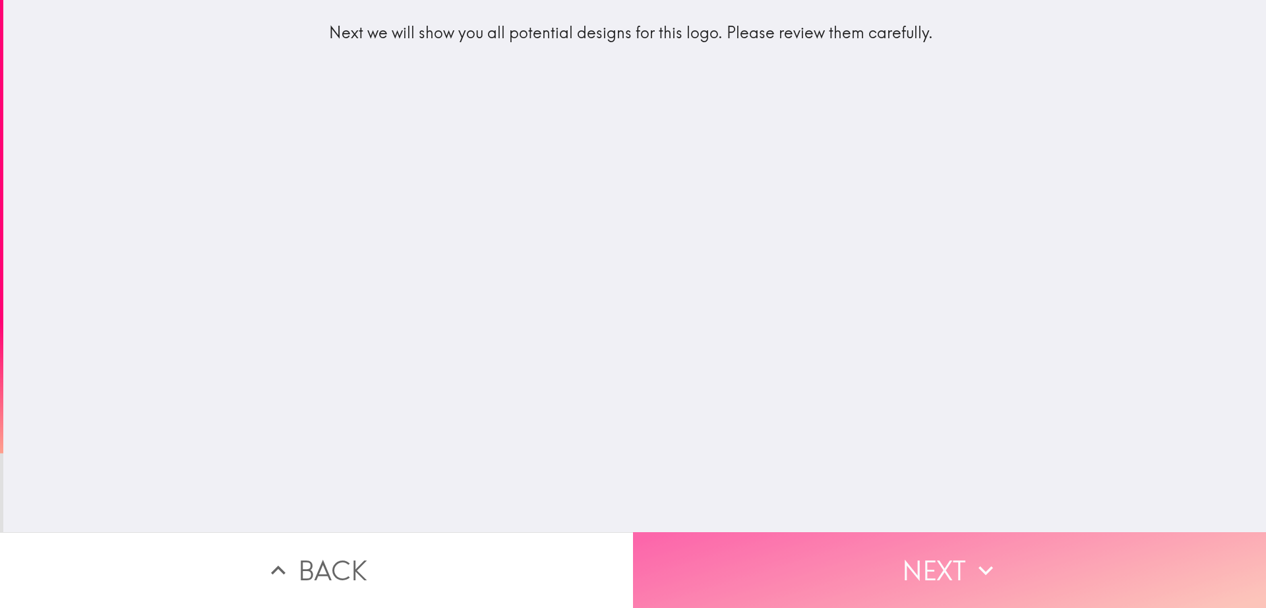
click at [869, 486] on button "Next" at bounding box center [949, 570] width 633 height 76
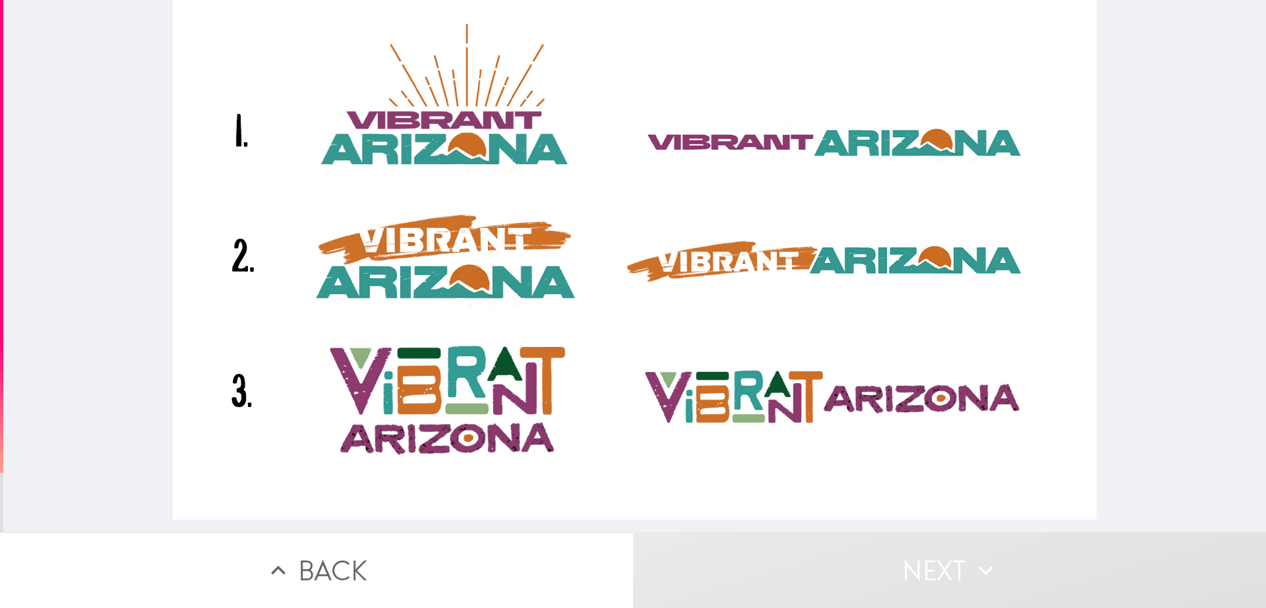
click at [405, 233] on div at bounding box center [635, 260] width 924 height 520
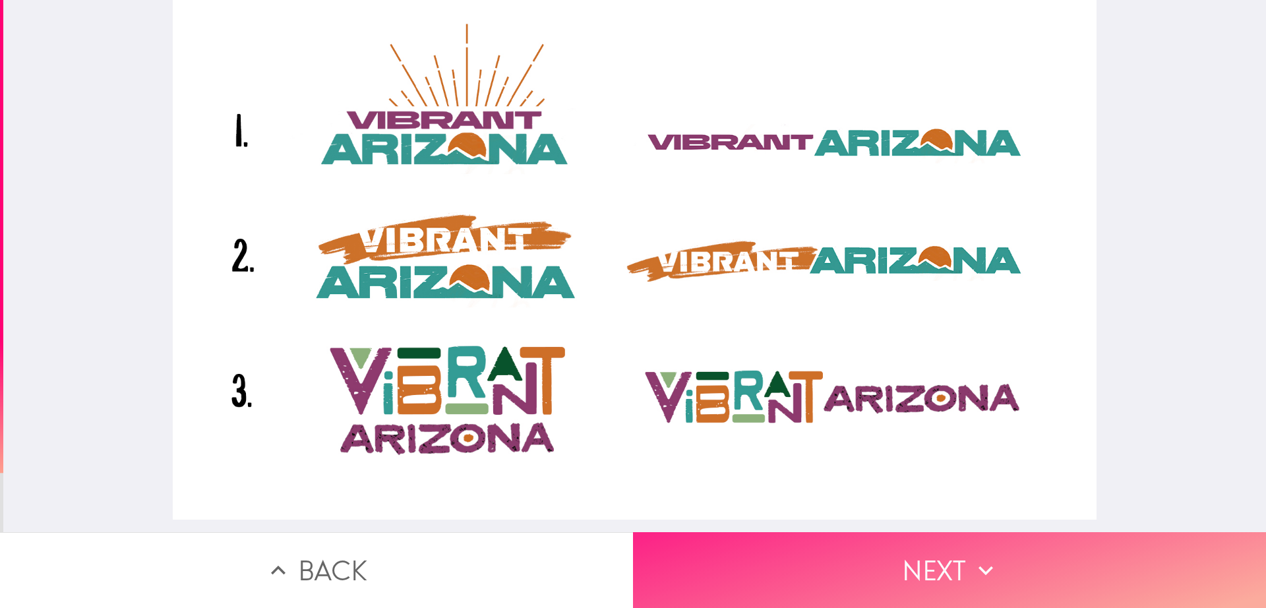
click at [852, 486] on button "Next" at bounding box center [949, 570] width 633 height 76
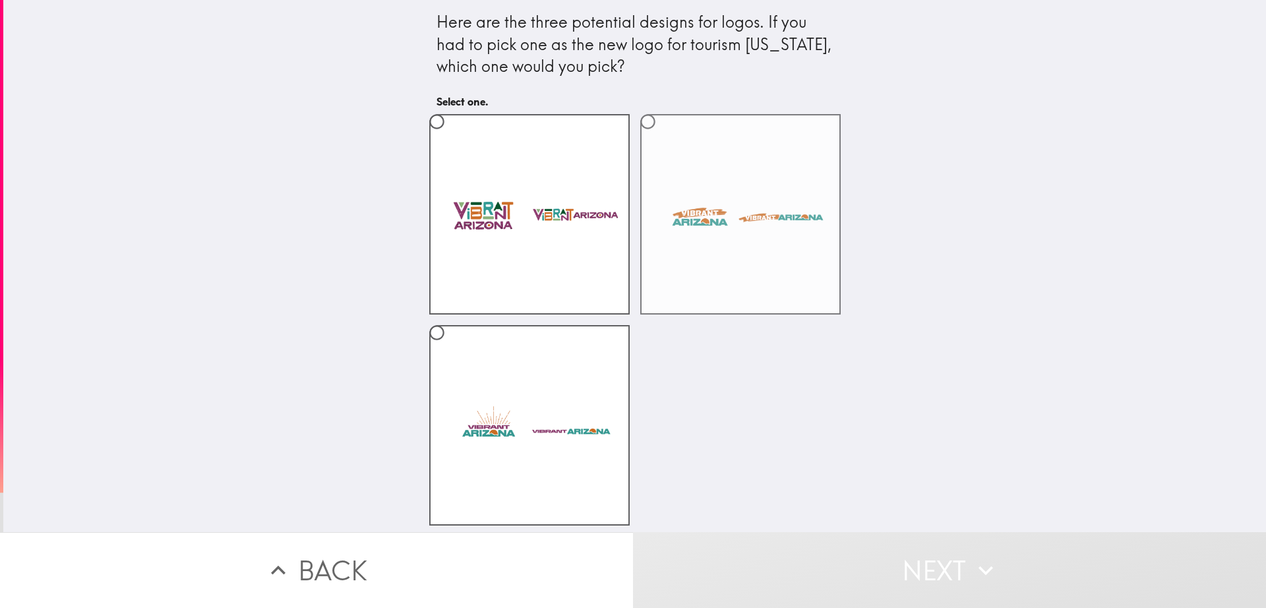
click at [754, 226] on label at bounding box center [741, 214] width 201 height 201
click at [663, 137] on input "radio" at bounding box center [648, 122] width 30 height 30
radio input "true"
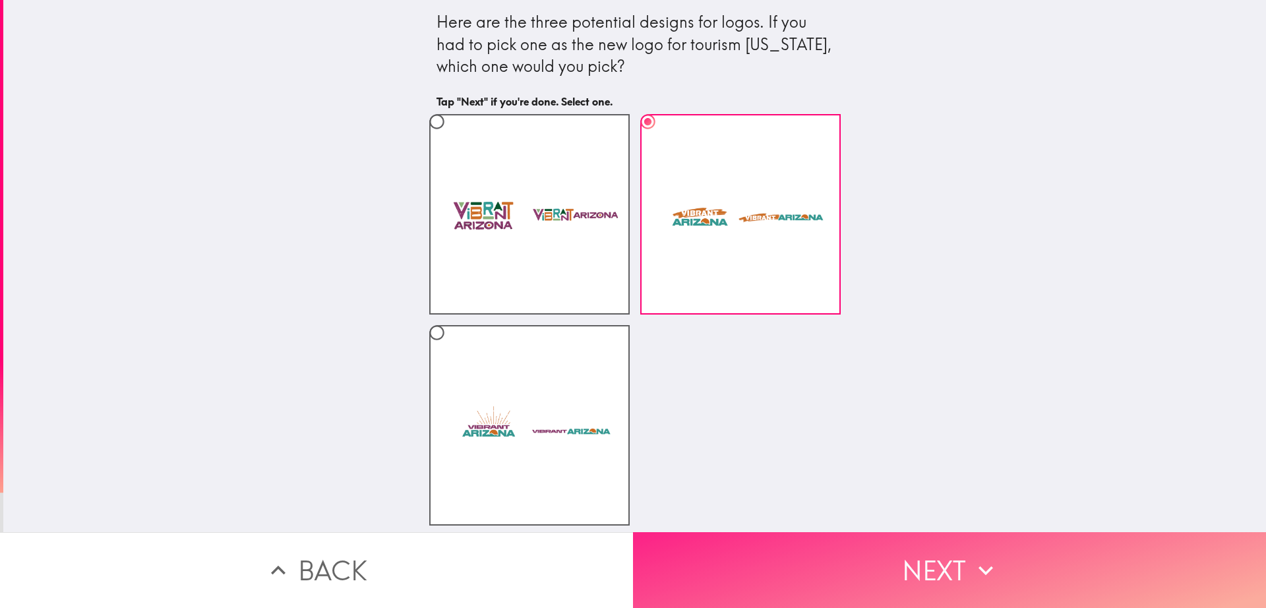
click at [902, 486] on button "Next" at bounding box center [949, 570] width 633 height 76
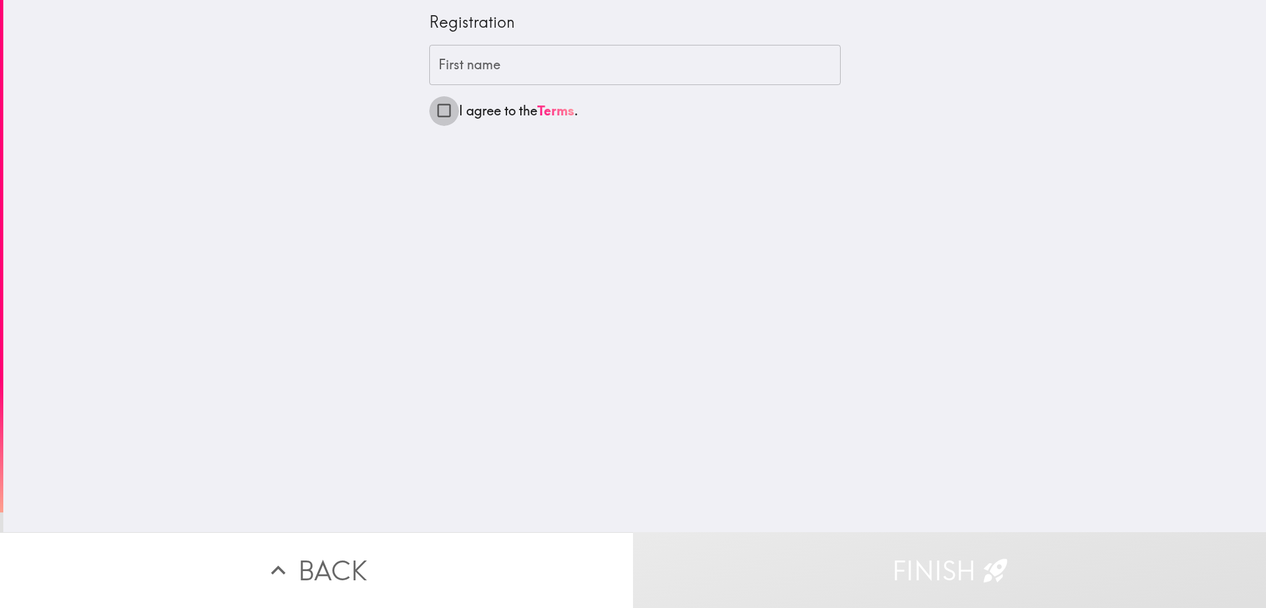
click at [433, 111] on input "I agree to the Terms ." at bounding box center [444, 111] width 30 height 30
checkbox input "true"
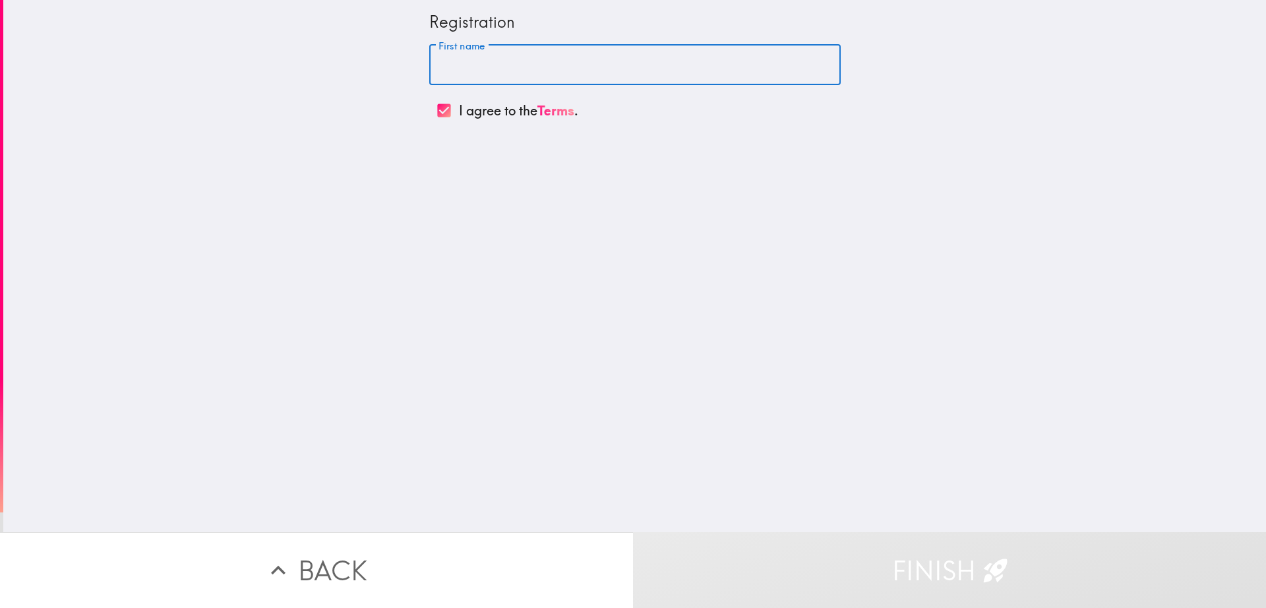
click at [464, 70] on input "First name" at bounding box center [635, 65] width 412 height 41
click at [454, 63] on input "First name" at bounding box center [635, 65] width 412 height 41
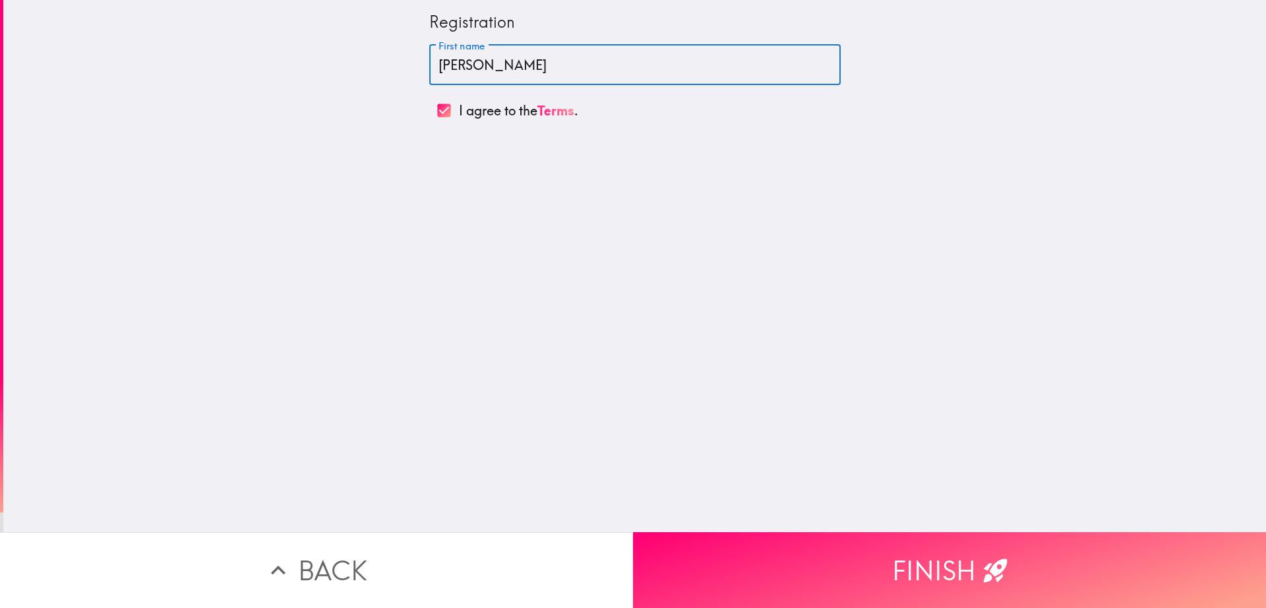
click at [433, 61] on input "[PERSON_NAME]" at bounding box center [635, 65] width 412 height 41
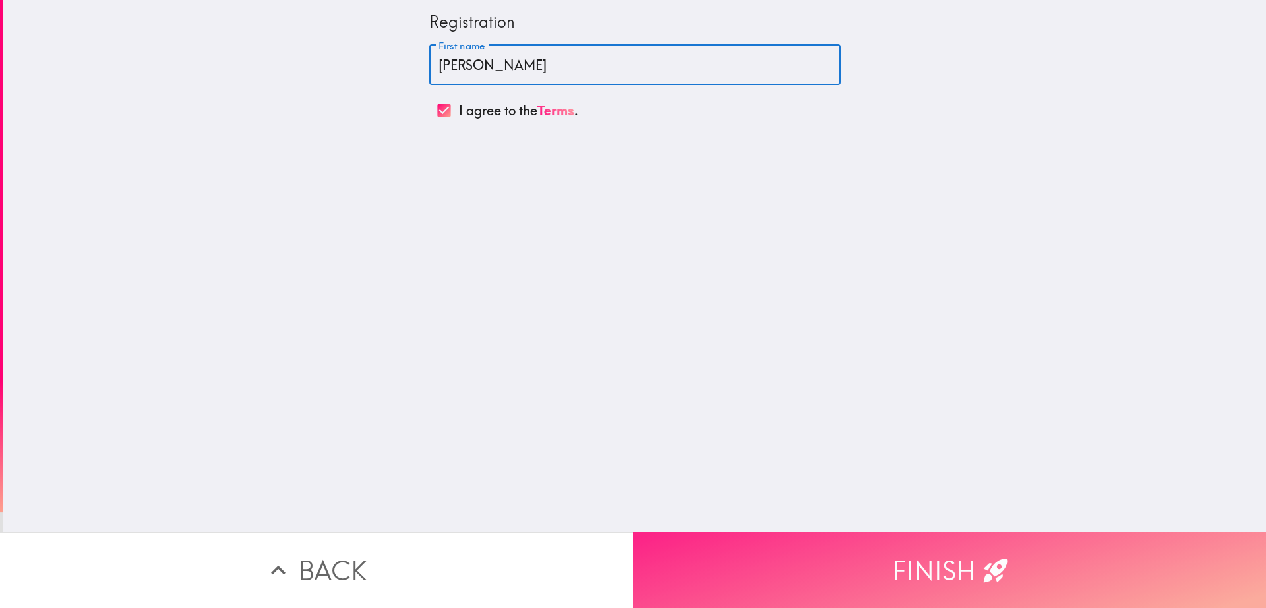
type input "[PERSON_NAME]"
click at [798, 486] on button "Finish" at bounding box center [949, 570] width 633 height 76
